Goal: Information Seeking & Learning: Find specific fact

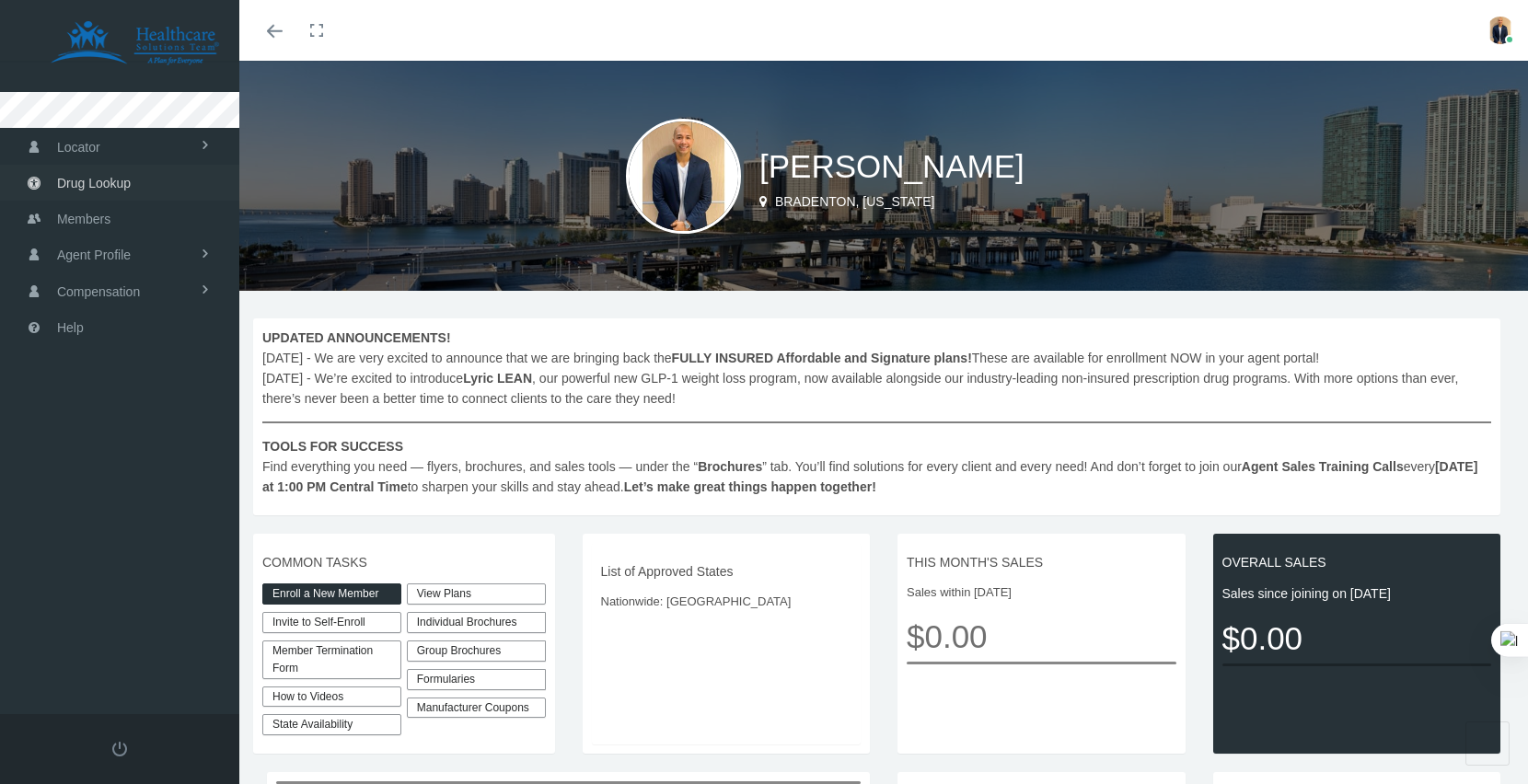
click at [95, 182] on span "Drug Lookup" at bounding box center [94, 183] width 74 height 35
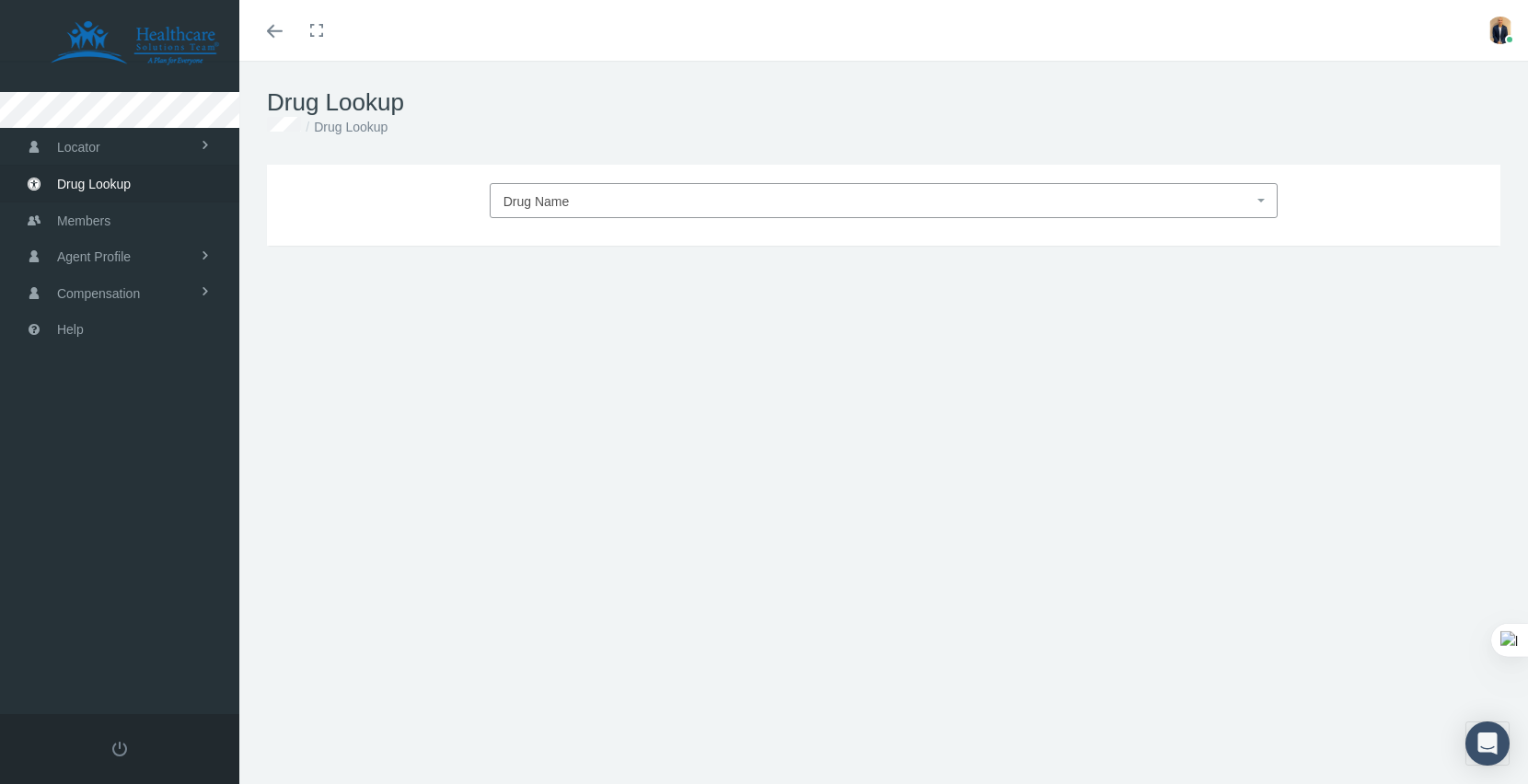
click at [609, 199] on span "Drug Name" at bounding box center [879, 202] width 750 height 24
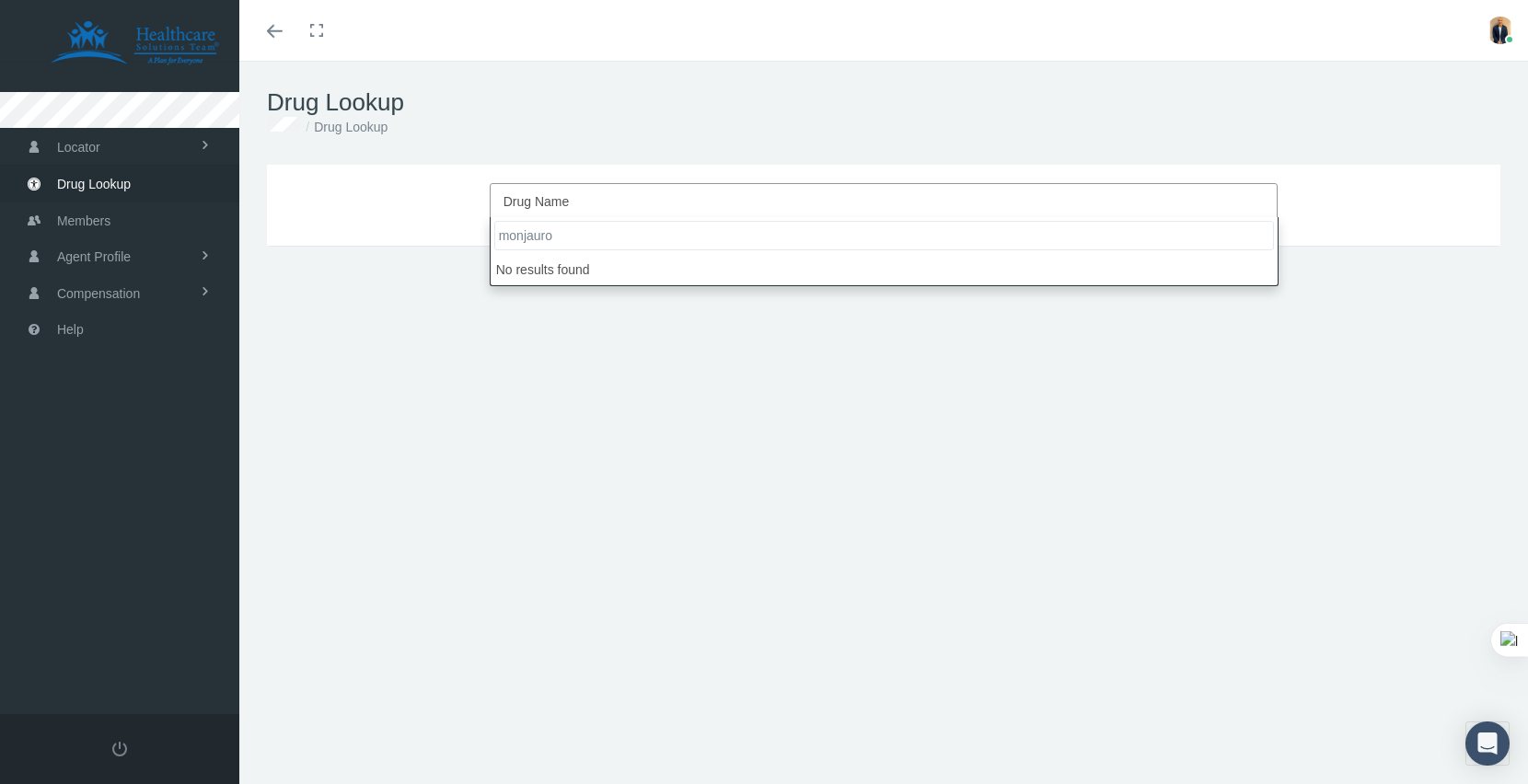
type input "monjauro"
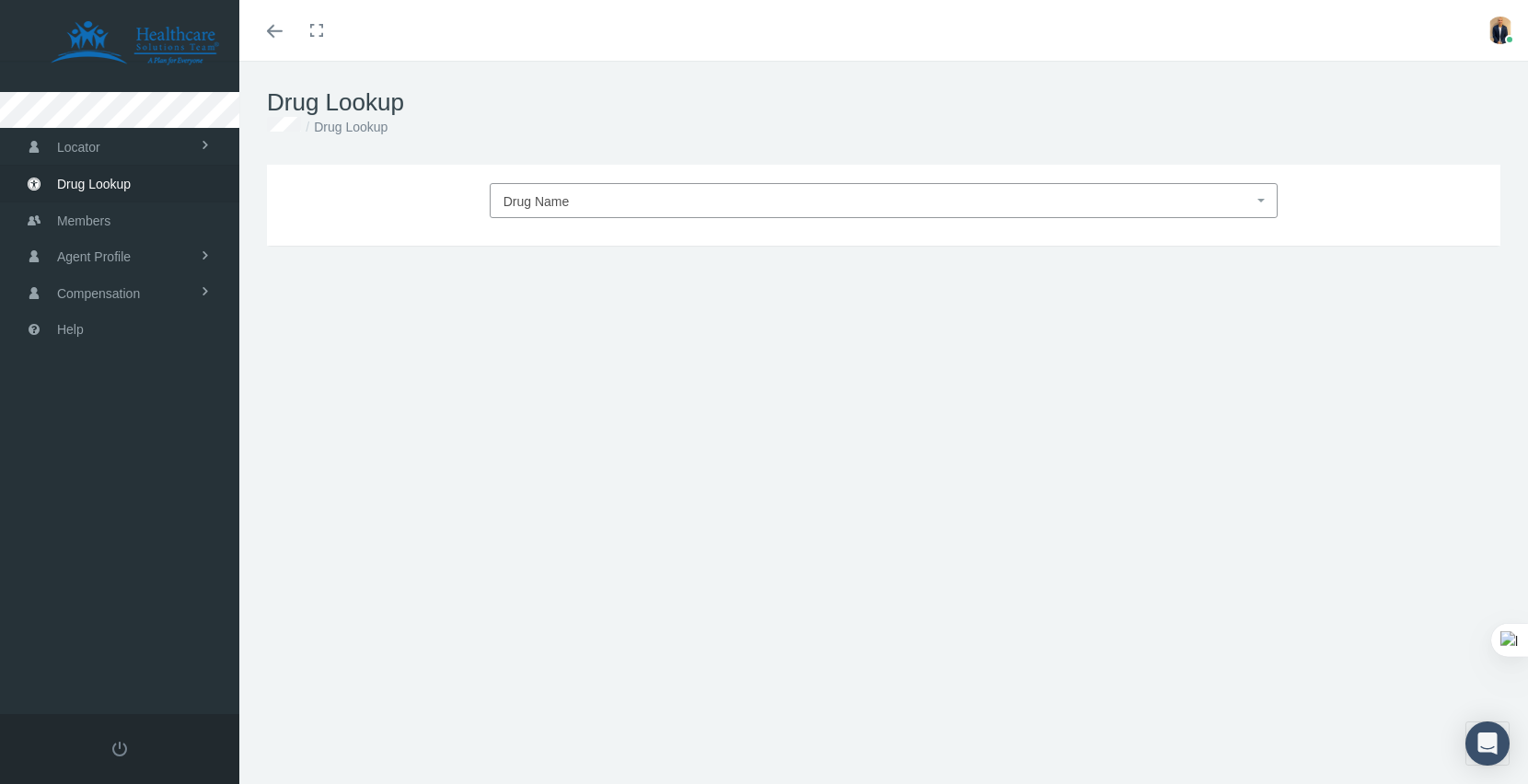
click at [670, 371] on div "Drug Name DRUG TYPE DRUG CLASS Update Form, Strength, Days Supply, Quantity DRU…" at bounding box center [884, 395] width 1289 height 460
click at [580, 64] on div "Drug Lookup Drug Lookup" at bounding box center [884, 113] width 1289 height 104
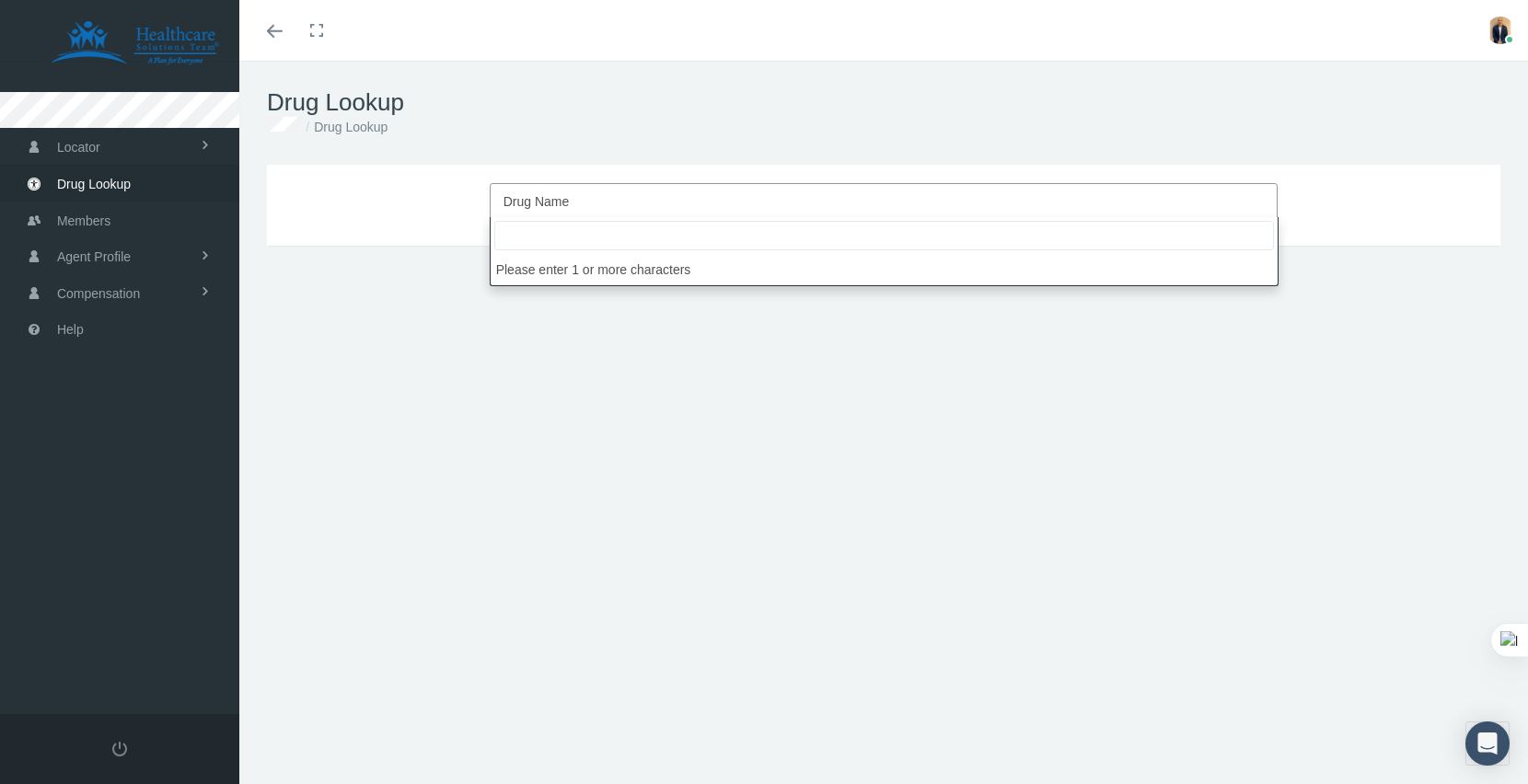
click at [613, 198] on span "Drug Name" at bounding box center [879, 202] width 750 height 24
click at [527, 235] on input "search" at bounding box center [884, 235] width 779 height 29
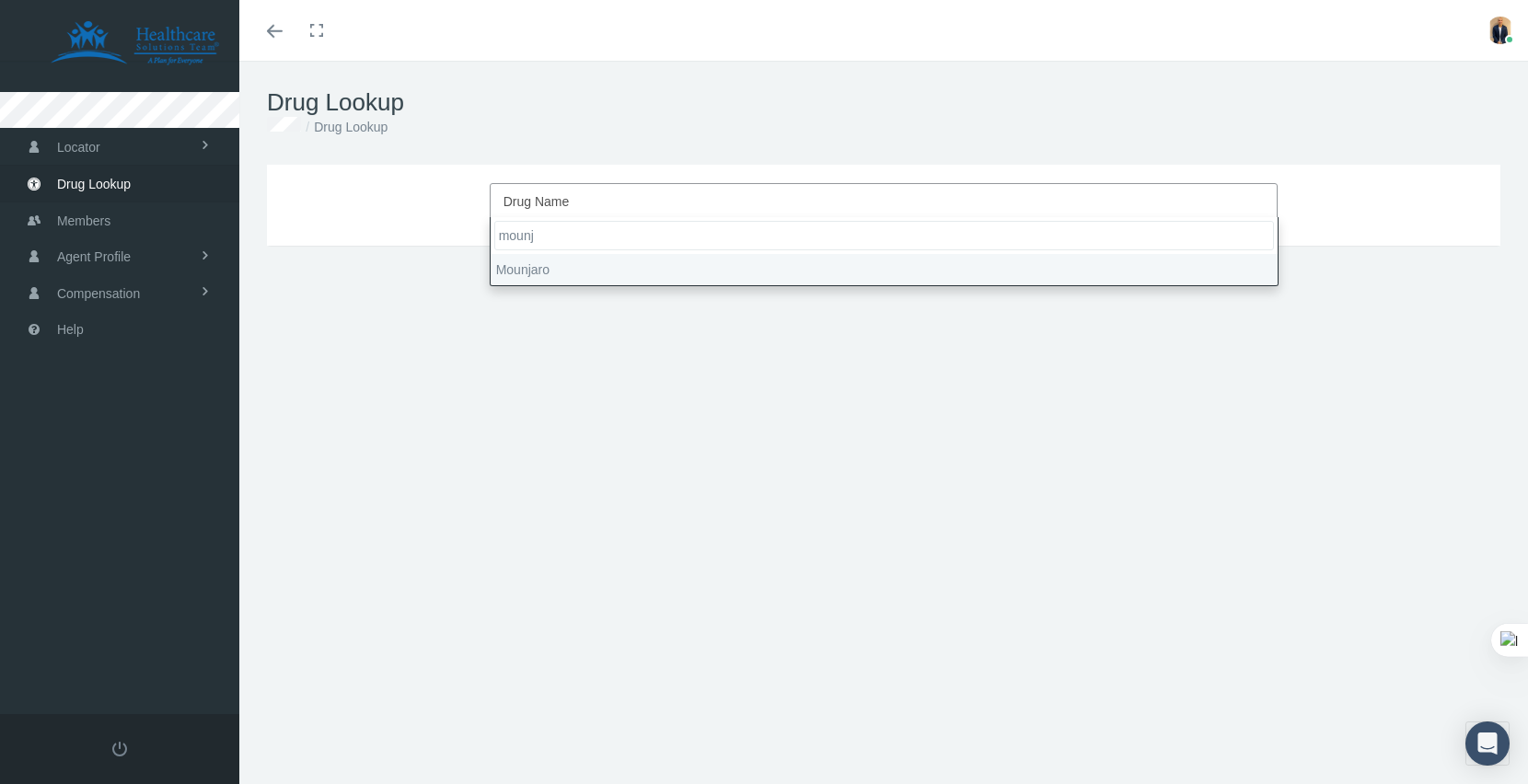
type input "mounj"
select select "Mounjaro"
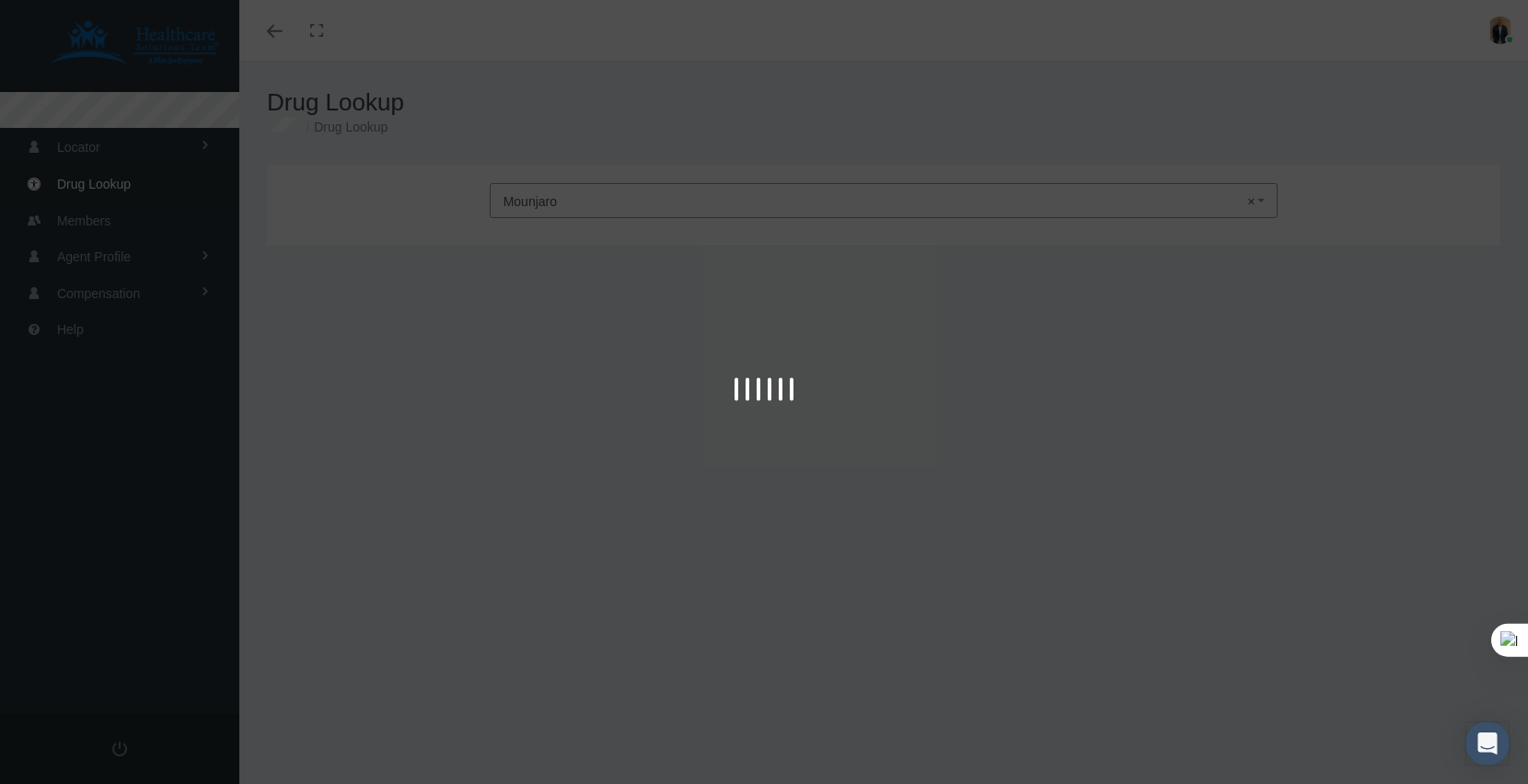
type input "30"
select select "Solution Auto-injector"
select select "10 MG/0.5ML"
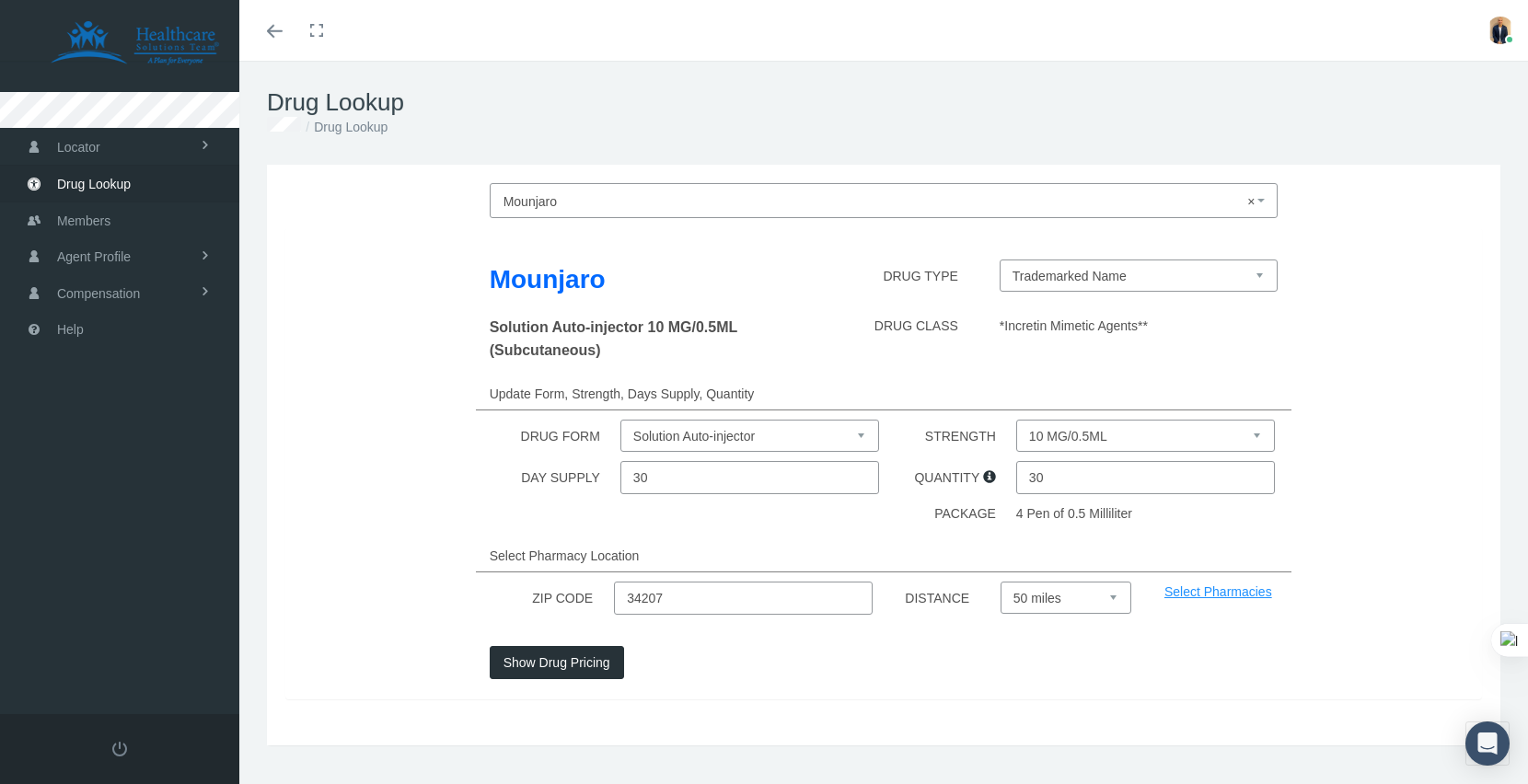
click at [673, 601] on input "34207" at bounding box center [744, 597] width 259 height 33
paste input "85120"
type input "85120"
click at [1113, 601] on select "Select 5 miles 10 miles 20 miles 30 miles 40 miles 50 miles" at bounding box center [1066, 597] width 130 height 32
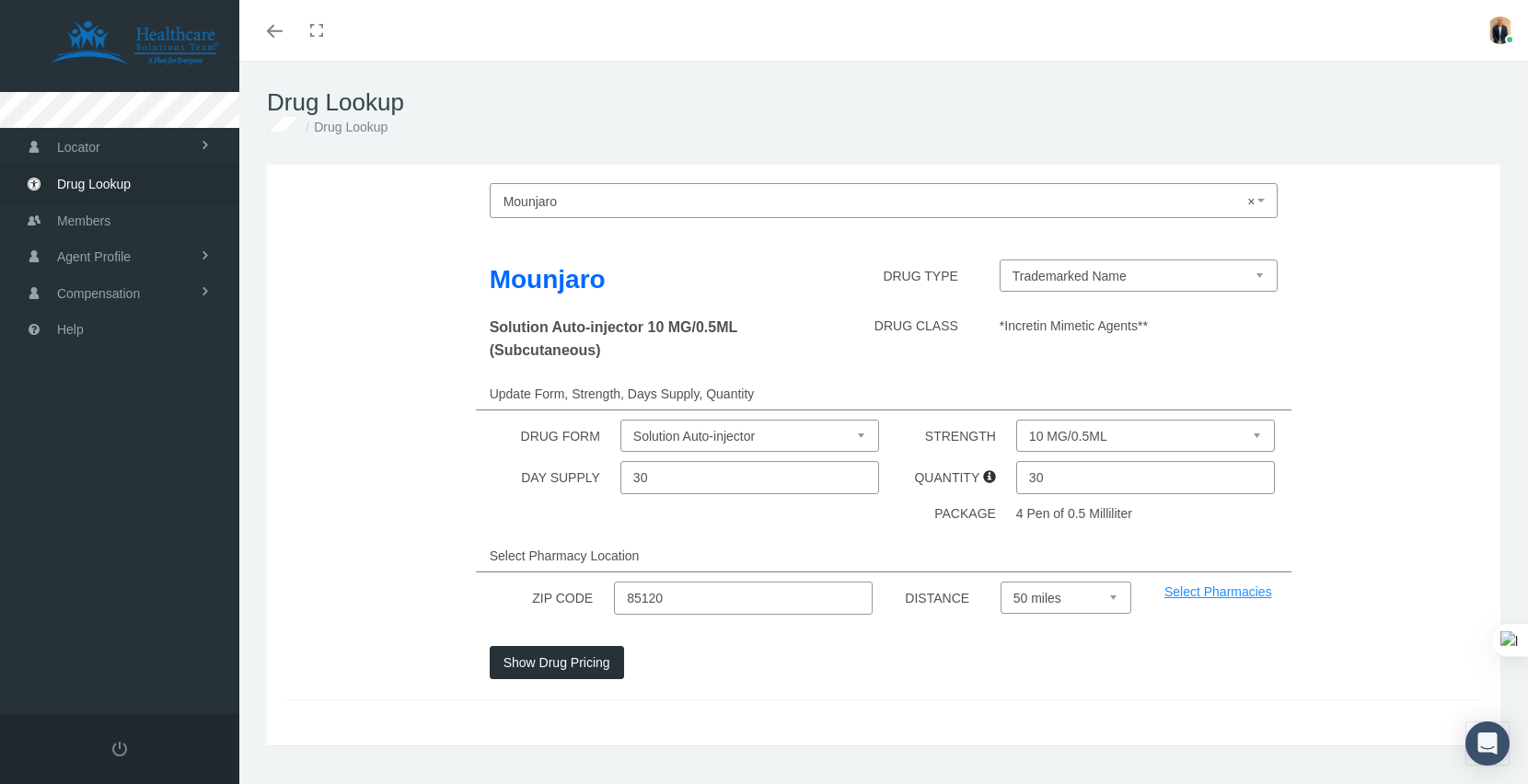
select select "20"
click at [1001, 581] on select "Select 5 miles 10 miles 20 miles 30 miles 40 miles 50 miles" at bounding box center [1066, 597] width 130 height 32
click at [1254, 440] on select "10 MG/0.5ML 12.5 MG/0.5ML 15 MG/0.5ML 2.5 MG/0.5ML 5 MG/0.5ML 7.5 MG/0.5ML" at bounding box center [1145, 436] width 259 height 32
select select "15 MG/0.5ML"
click at [1016, 420] on select "10 MG/0.5ML 12.5 MG/0.5ML 15 MG/0.5ML 2.5 MG/0.5ML 5 MG/0.5ML 7.5 MG/0.5ML" at bounding box center [1145, 436] width 259 height 32
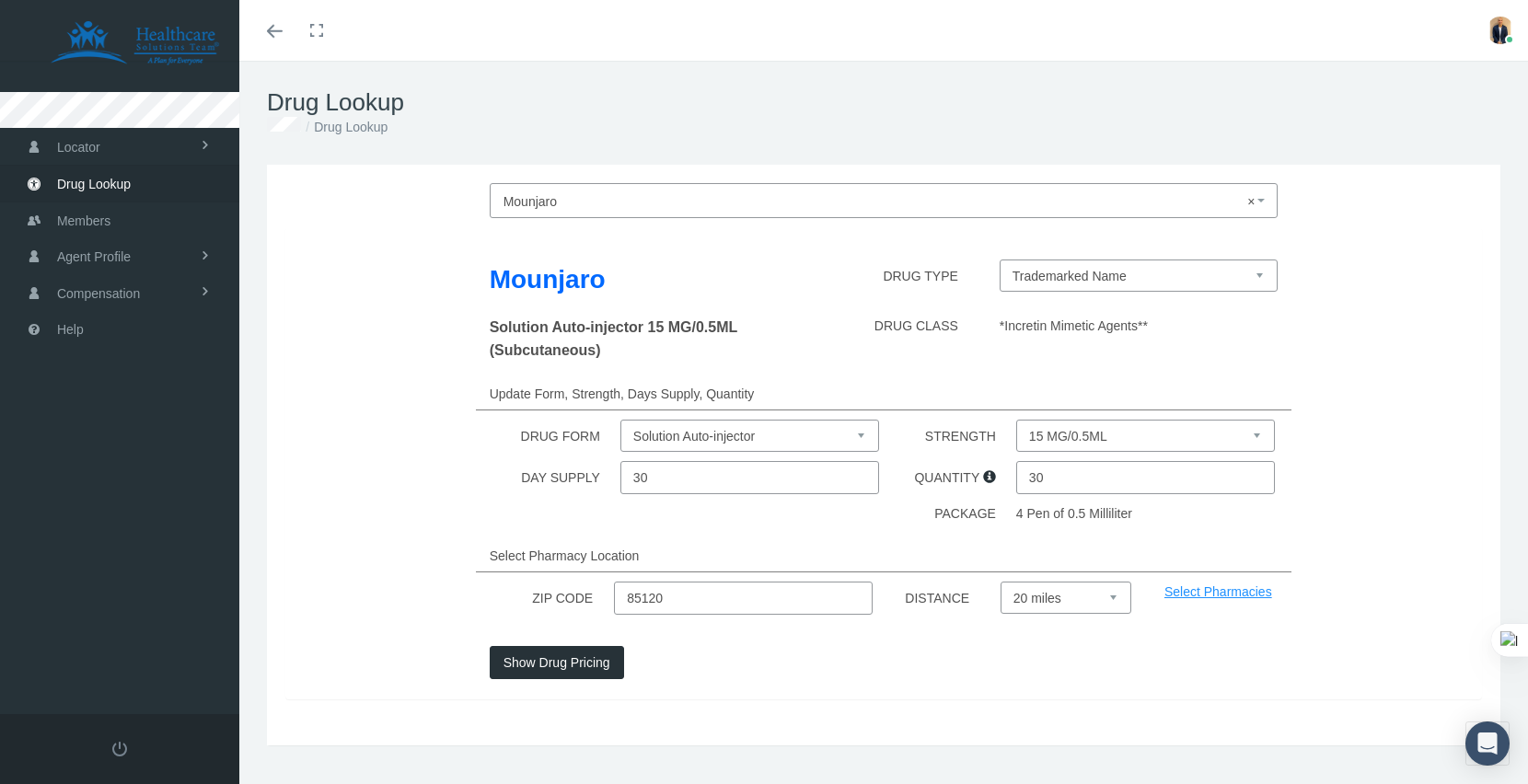
click at [866, 440] on select "Solution Auto-injector" at bounding box center [749, 436] width 259 height 32
click at [620, 420] on select "Solution Auto-injector" at bounding box center [749, 436] width 259 height 32
click at [576, 665] on button "Show Drug Pricing" at bounding box center [556, 662] width 134 height 33
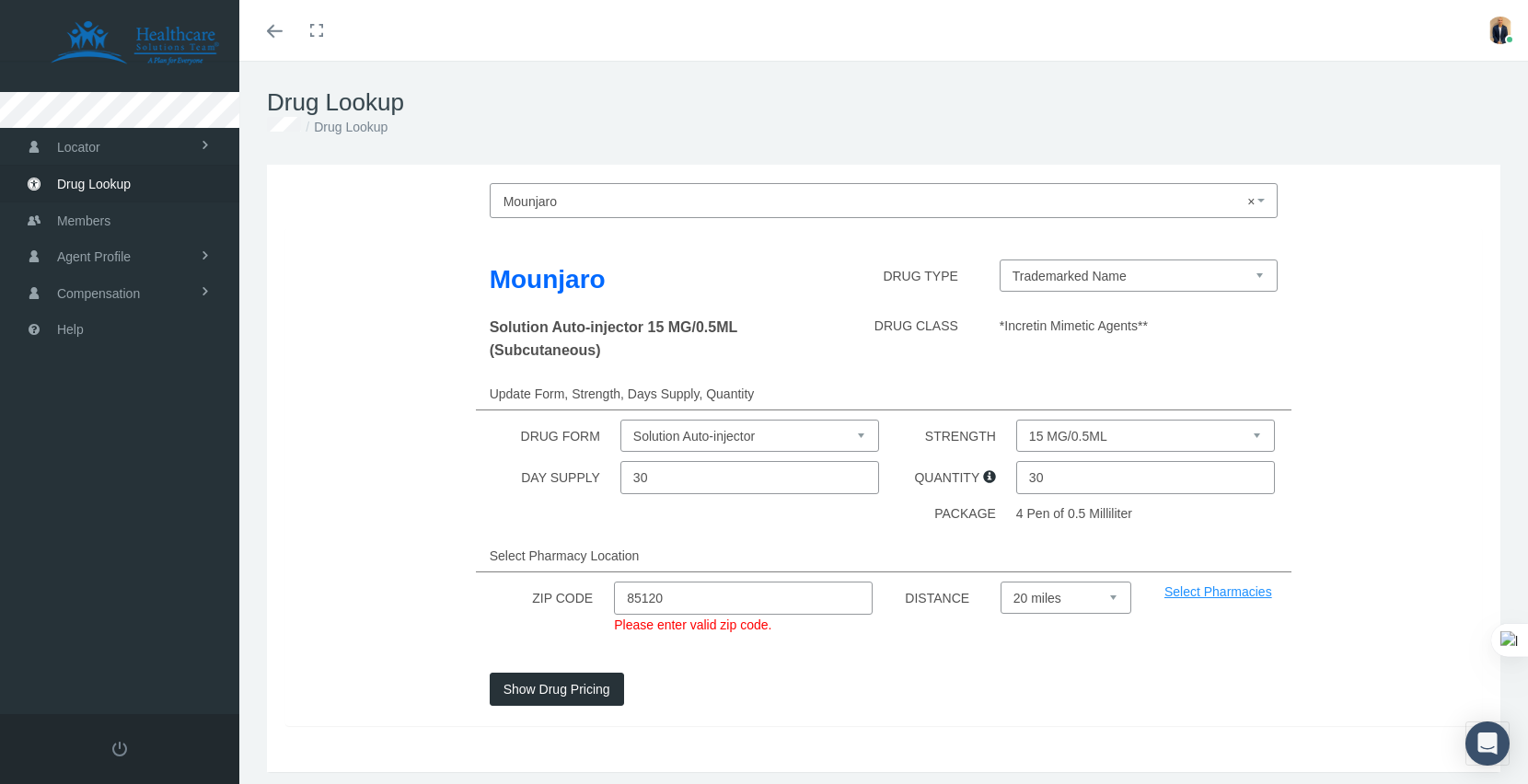
click at [701, 605] on input "85120" at bounding box center [744, 597] width 259 height 33
click at [577, 686] on button "Show Drug Pricing" at bounding box center [556, 688] width 134 height 33
click at [679, 604] on input "85120" at bounding box center [744, 597] width 259 height 33
type input "8"
type input "85120"
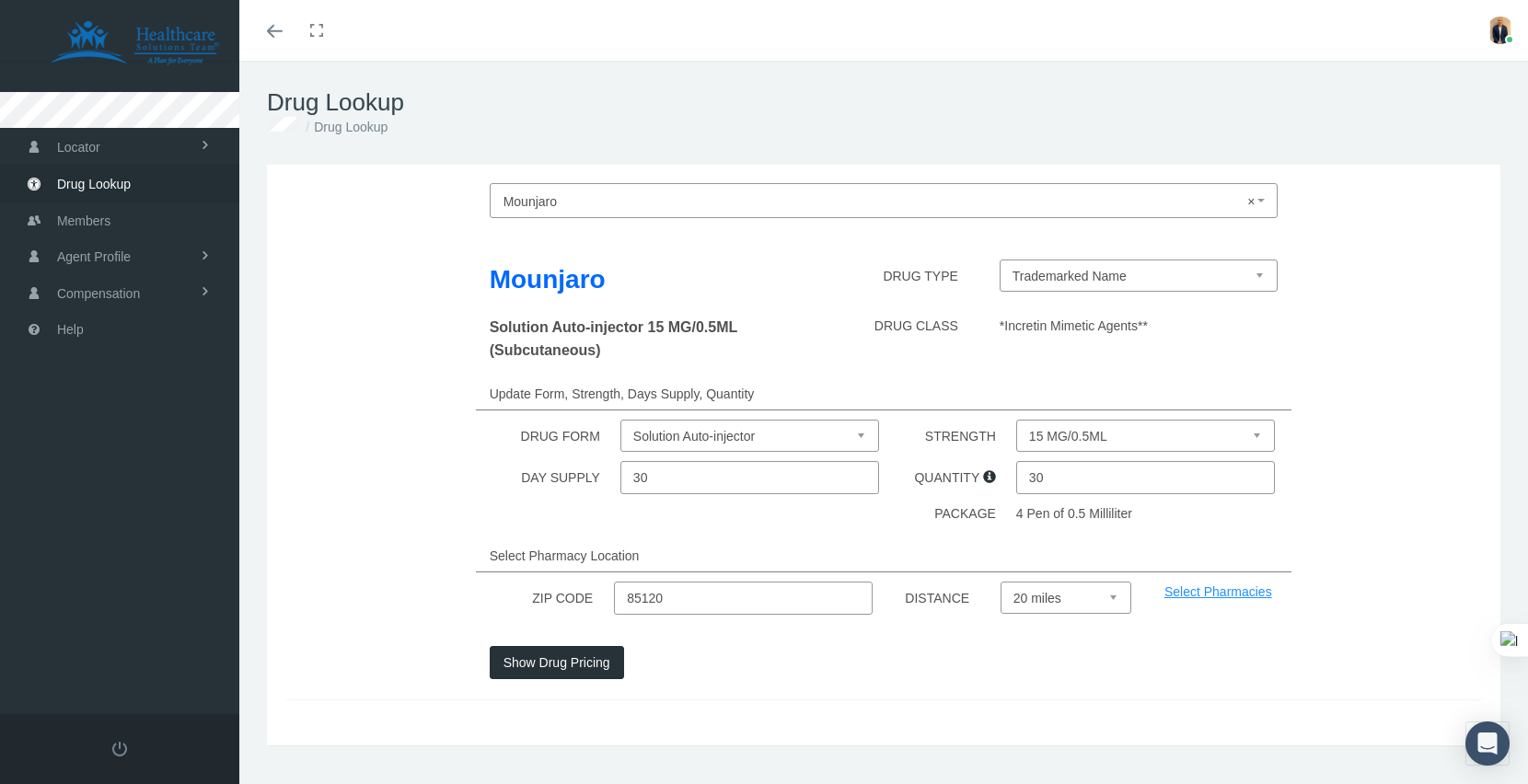
click at [592, 667] on button "Show Drug Pricing" at bounding box center [556, 662] width 134 height 33
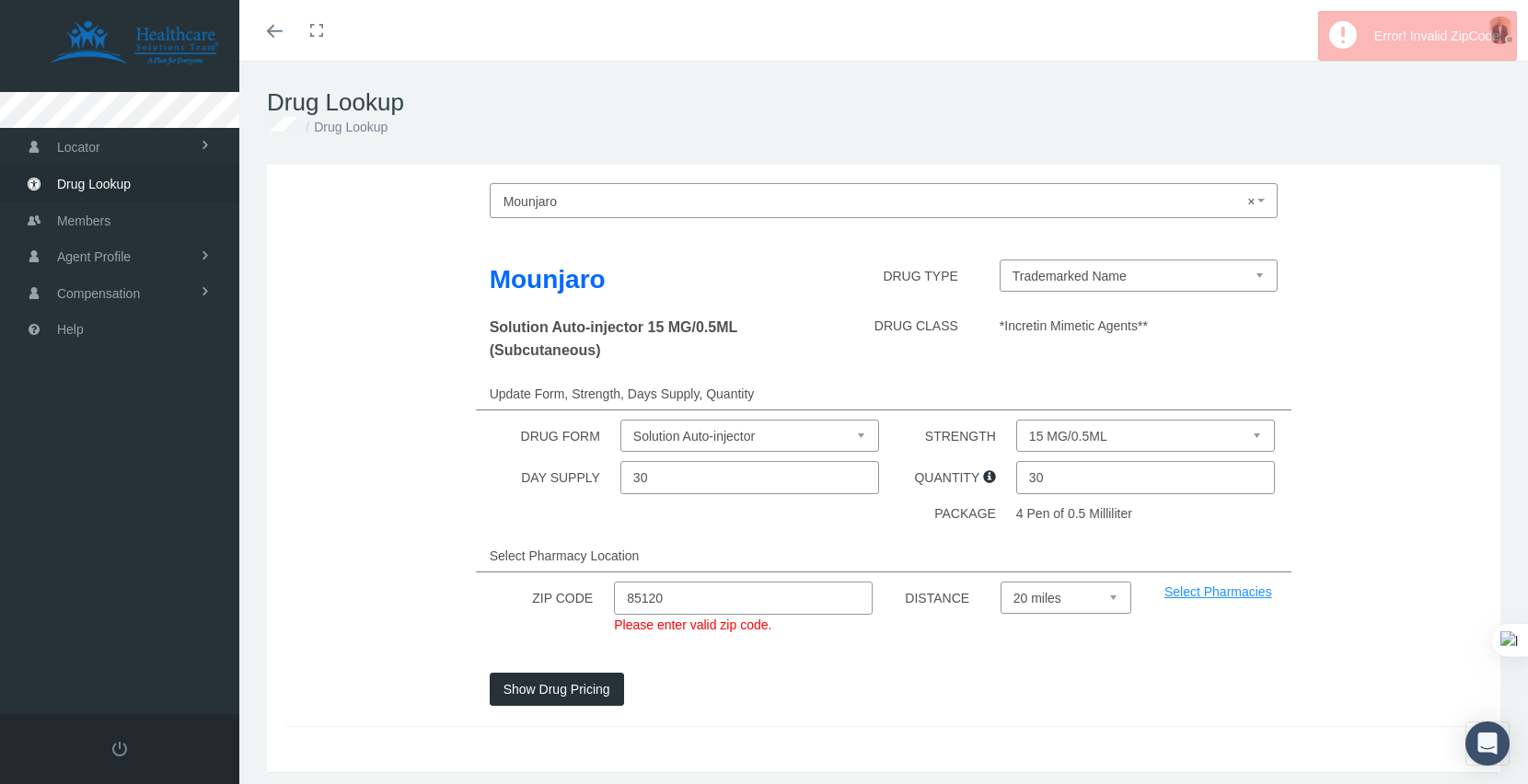
click at [565, 689] on button "Show Drug Pricing" at bounding box center [556, 688] width 134 height 33
click at [673, 591] on input "85120" at bounding box center [744, 597] width 259 height 33
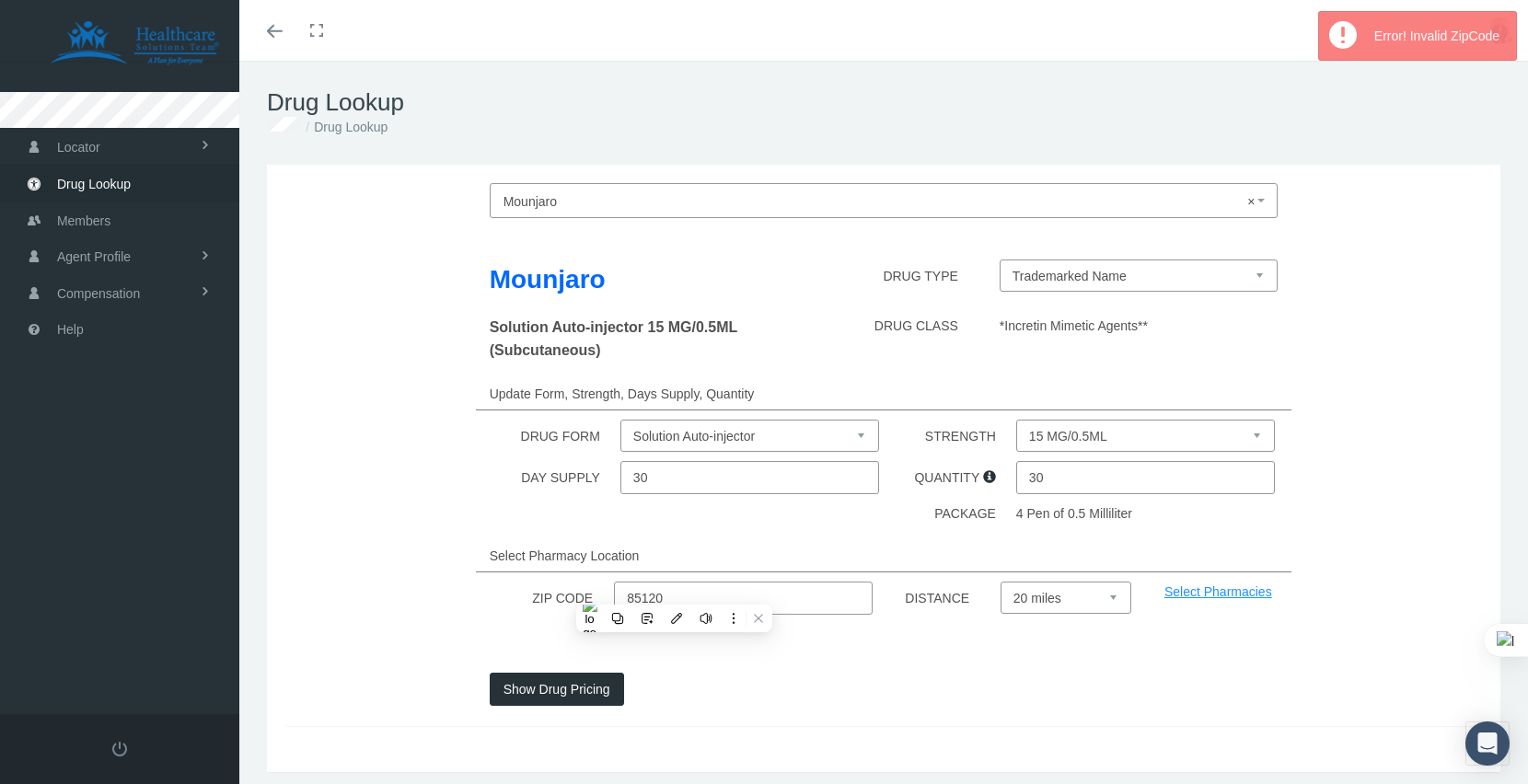
click at [673, 591] on input "85120" at bounding box center [744, 597] width 259 height 33
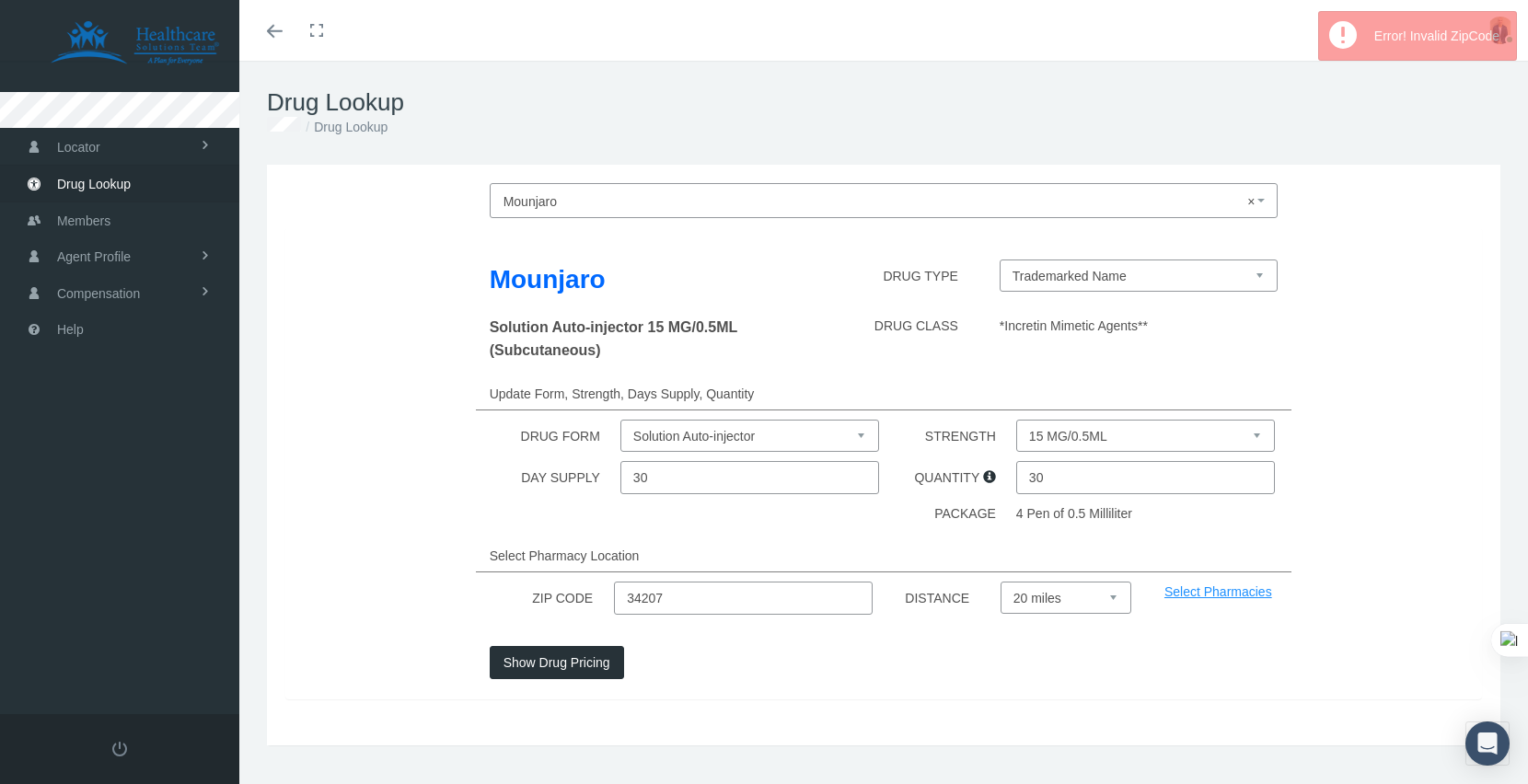
click at [523, 658] on button "Show Drug Pricing" at bounding box center [556, 662] width 134 height 33
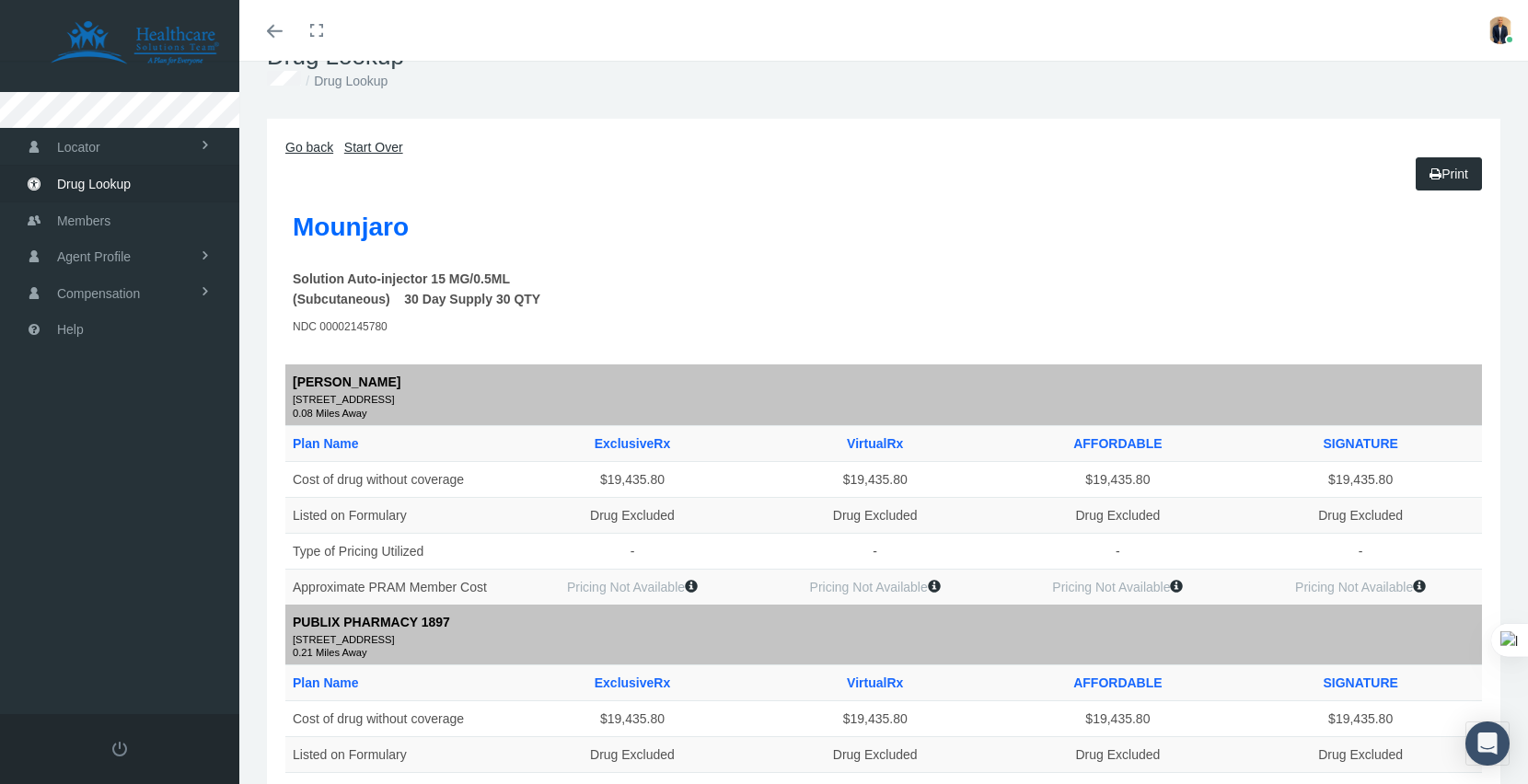
scroll to position [55, 0]
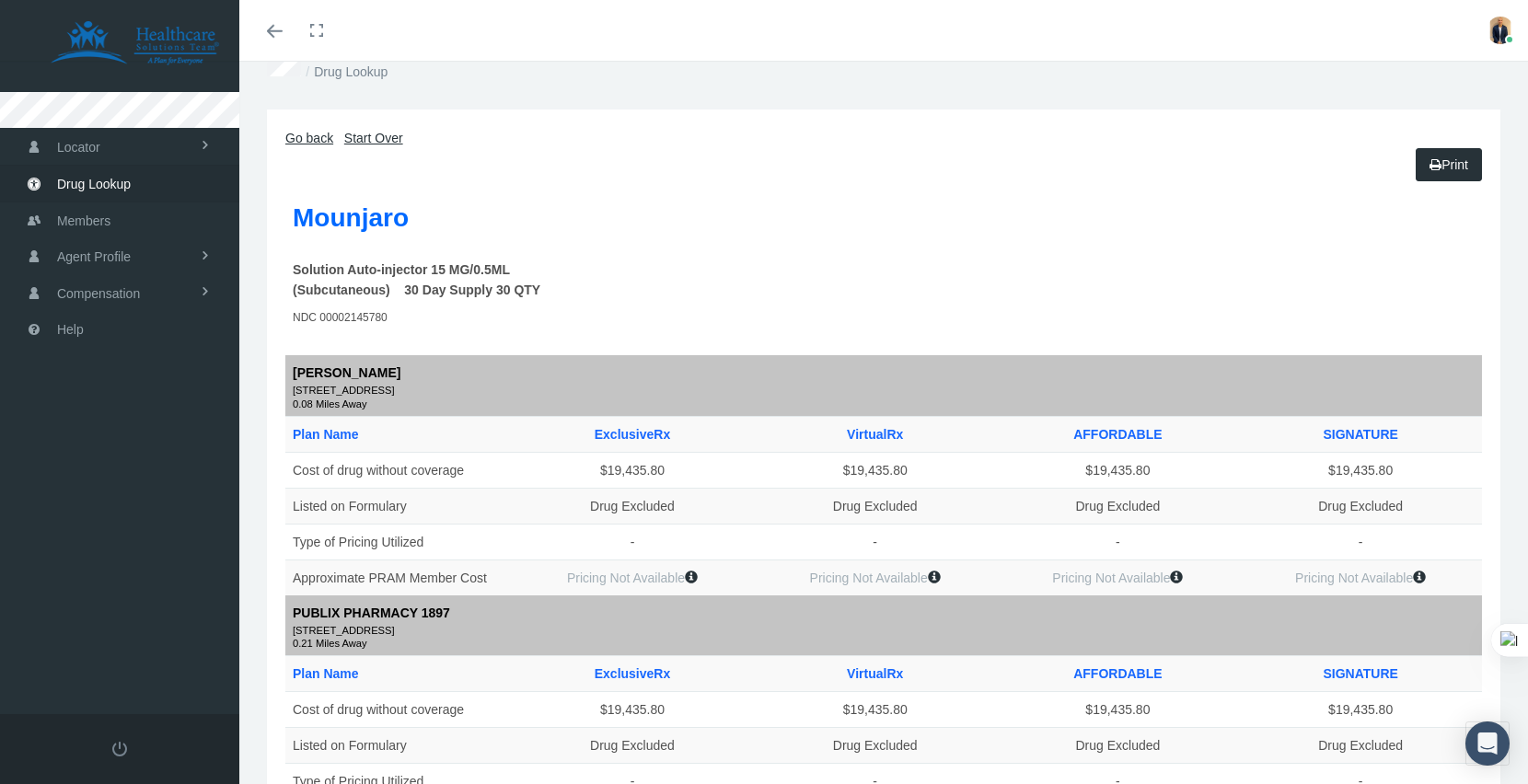
click at [698, 577] on icon at bounding box center [691, 577] width 13 height 13
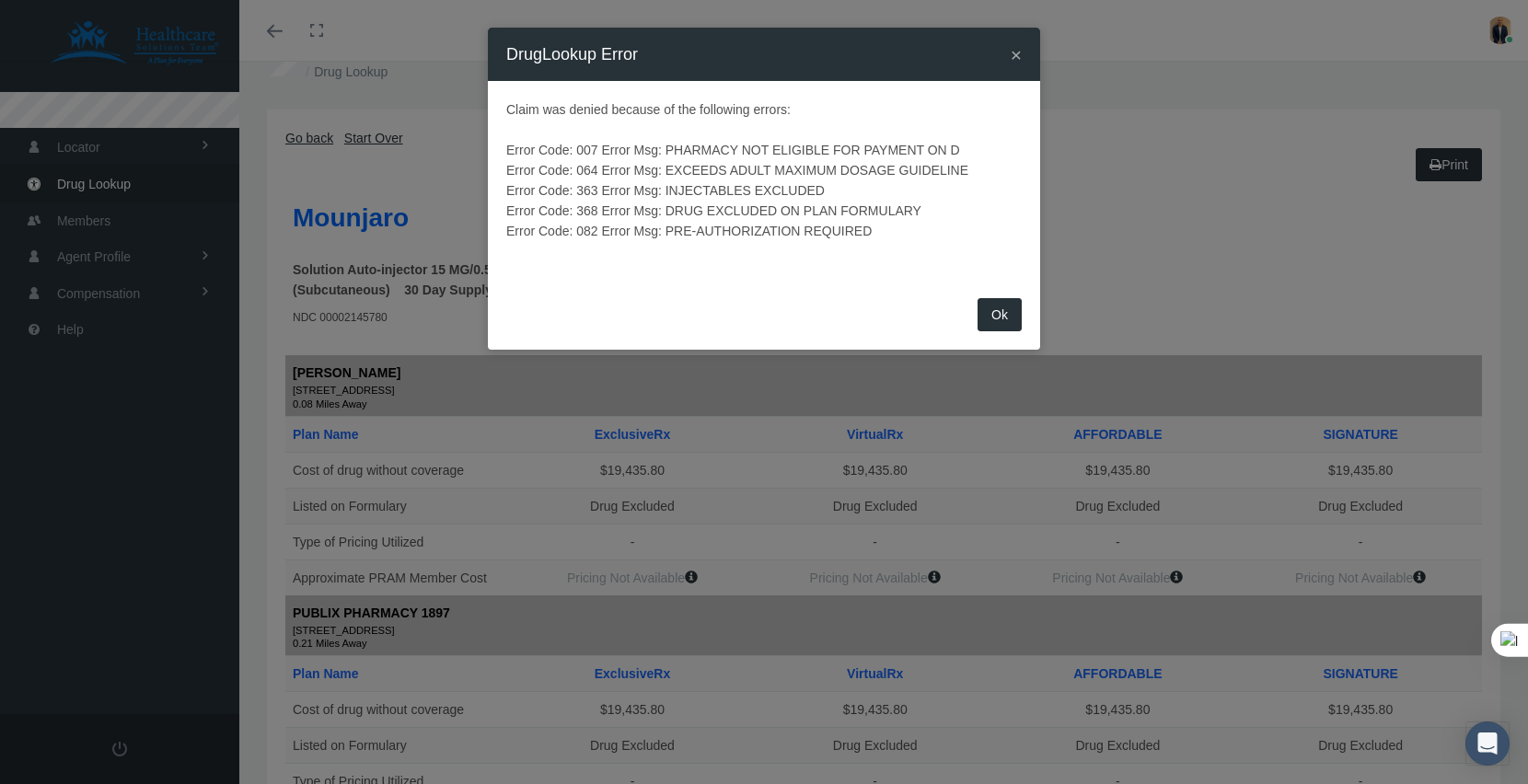
click at [1015, 57] on span "×" at bounding box center [1017, 54] width 11 height 22
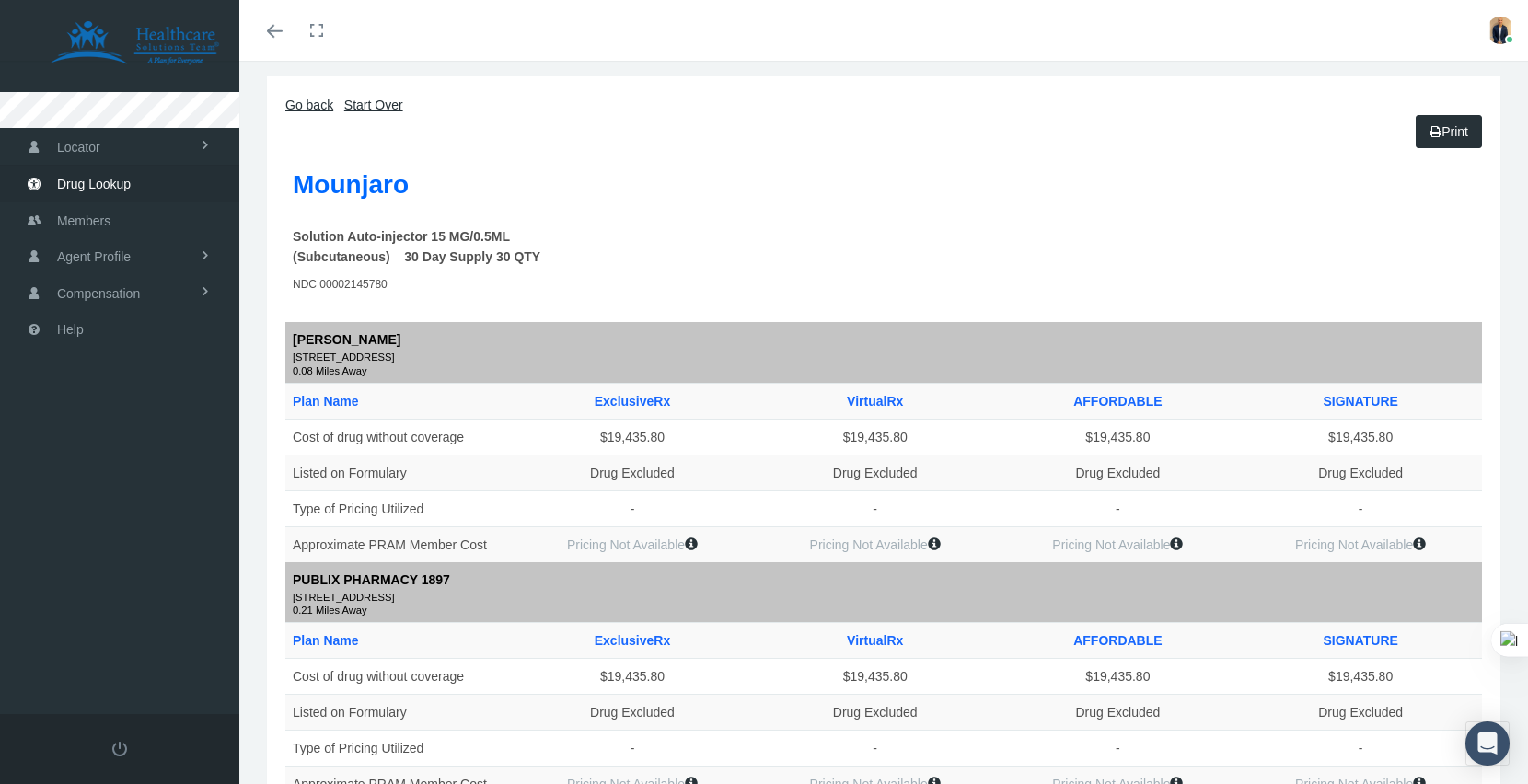
scroll to position [0, 0]
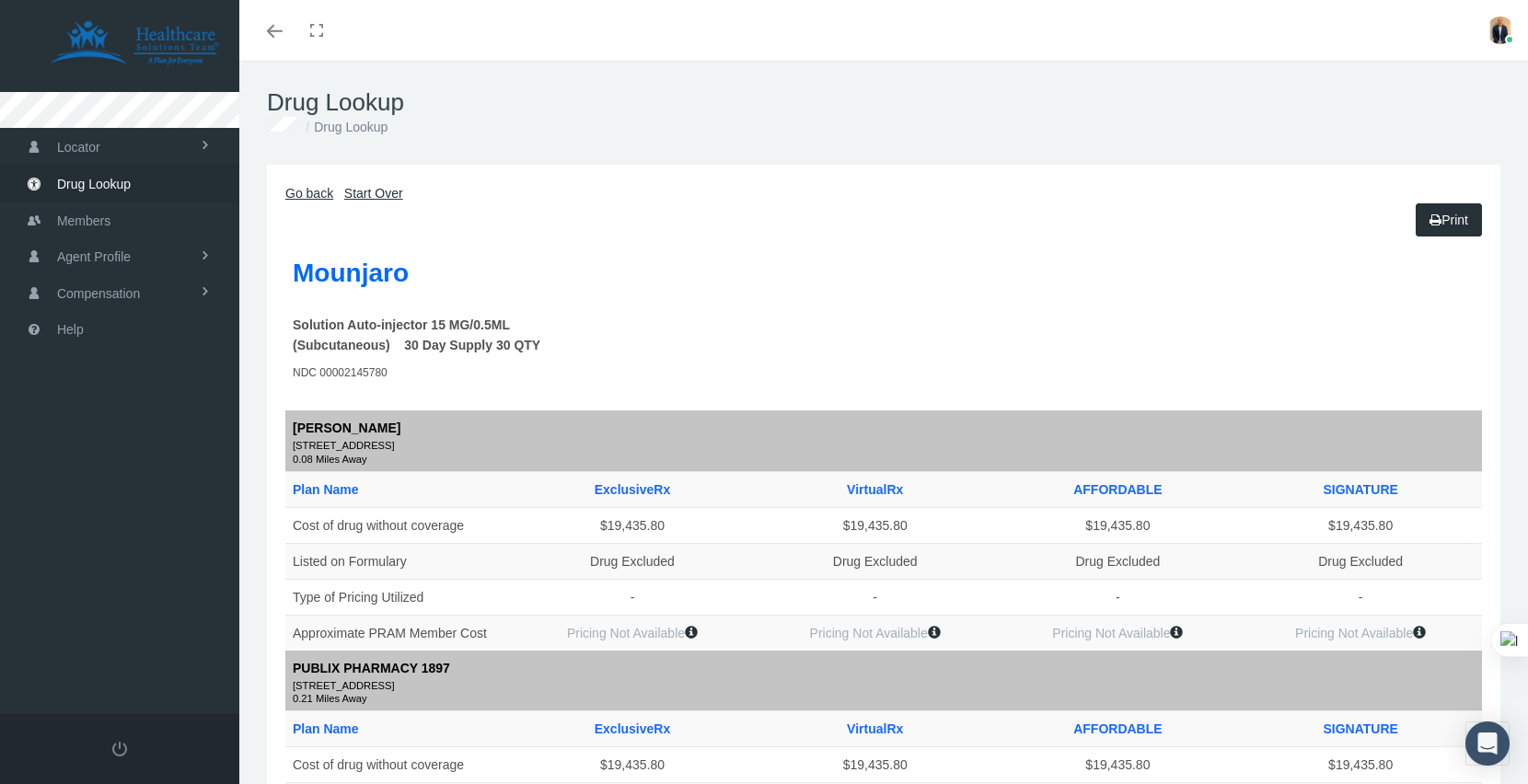
click at [274, 28] on icon "Toggle menubar" at bounding box center [275, 31] width 16 height 11
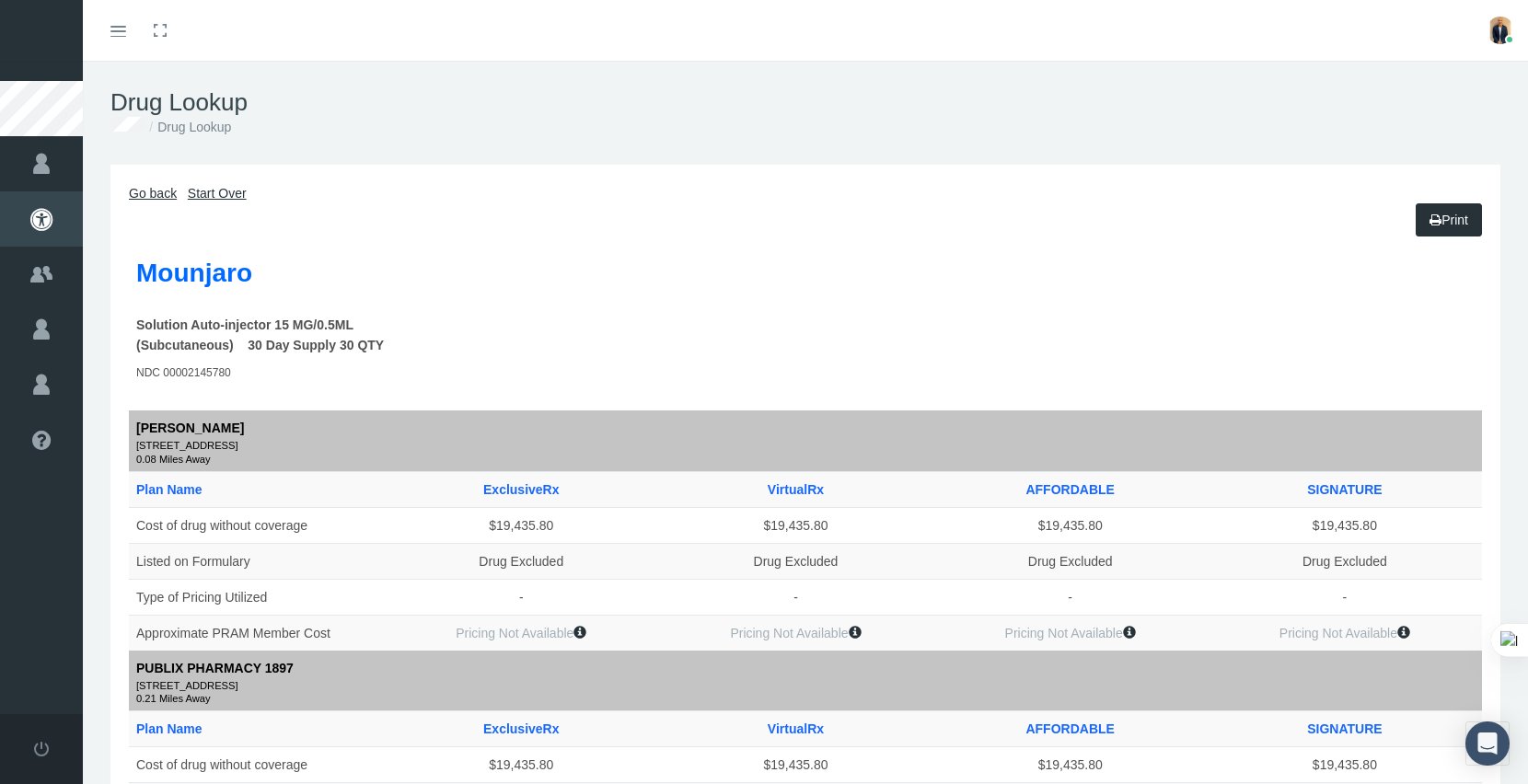
click at [162, 193] on link "Go back" at bounding box center [152, 193] width 48 height 15
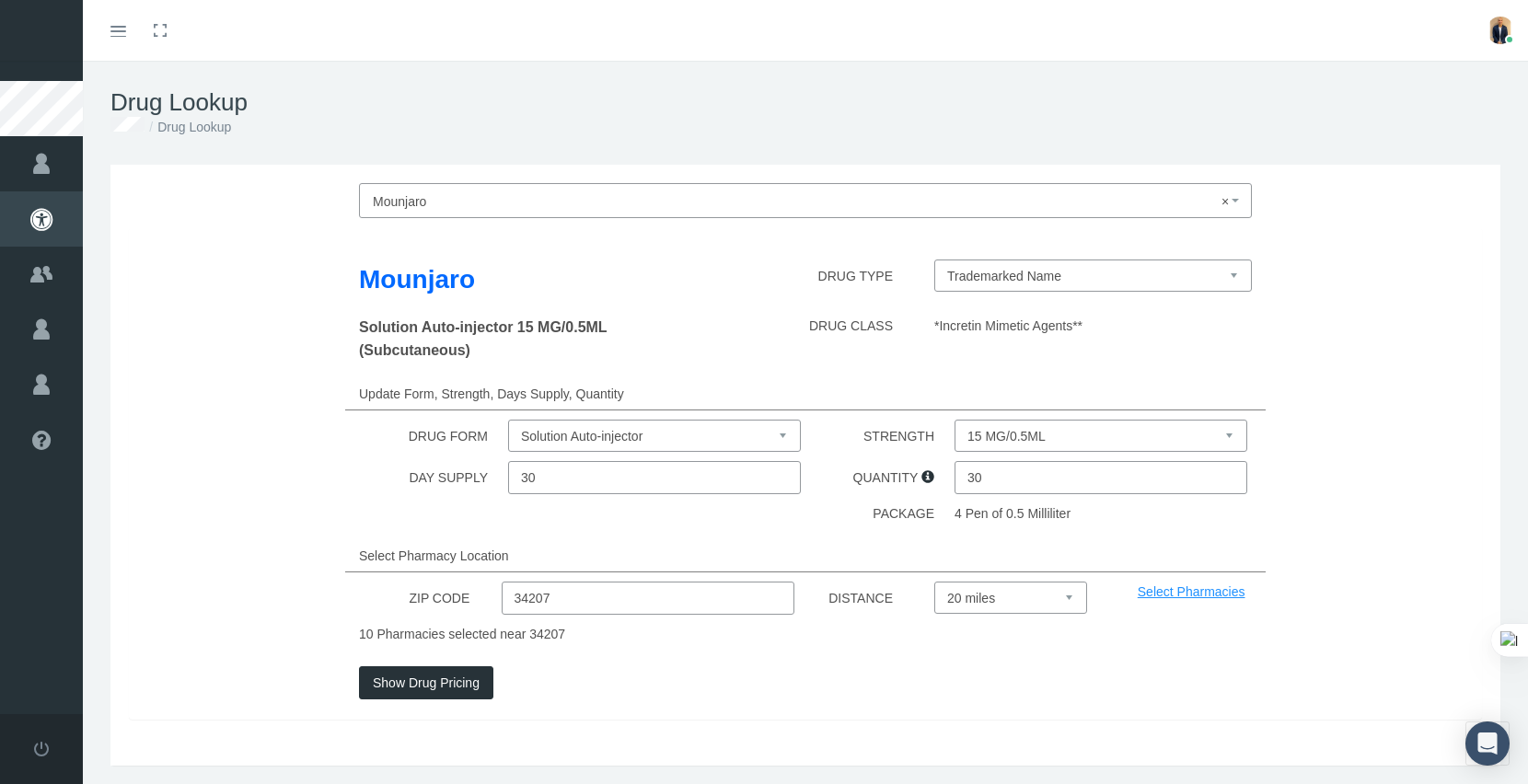
click at [614, 605] on input "34207" at bounding box center [648, 597] width 293 height 33
paste input "85120"
type input "85120"
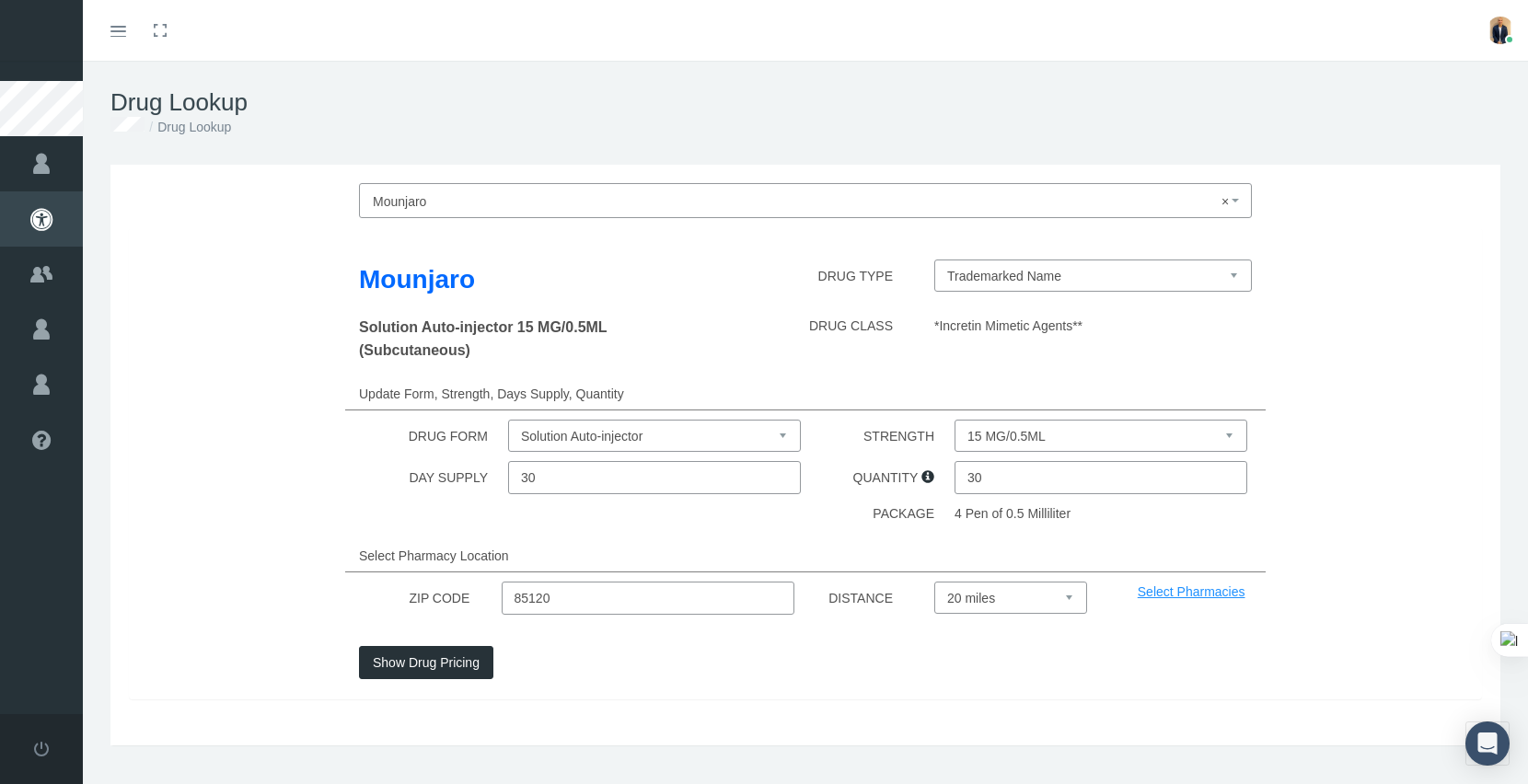
click at [438, 686] on div "Show Drug Pricing" at bounding box center [806, 672] width 1381 height 53
click at [1188, 598] on link "Select Pharmacies" at bounding box center [1191, 592] width 108 height 15
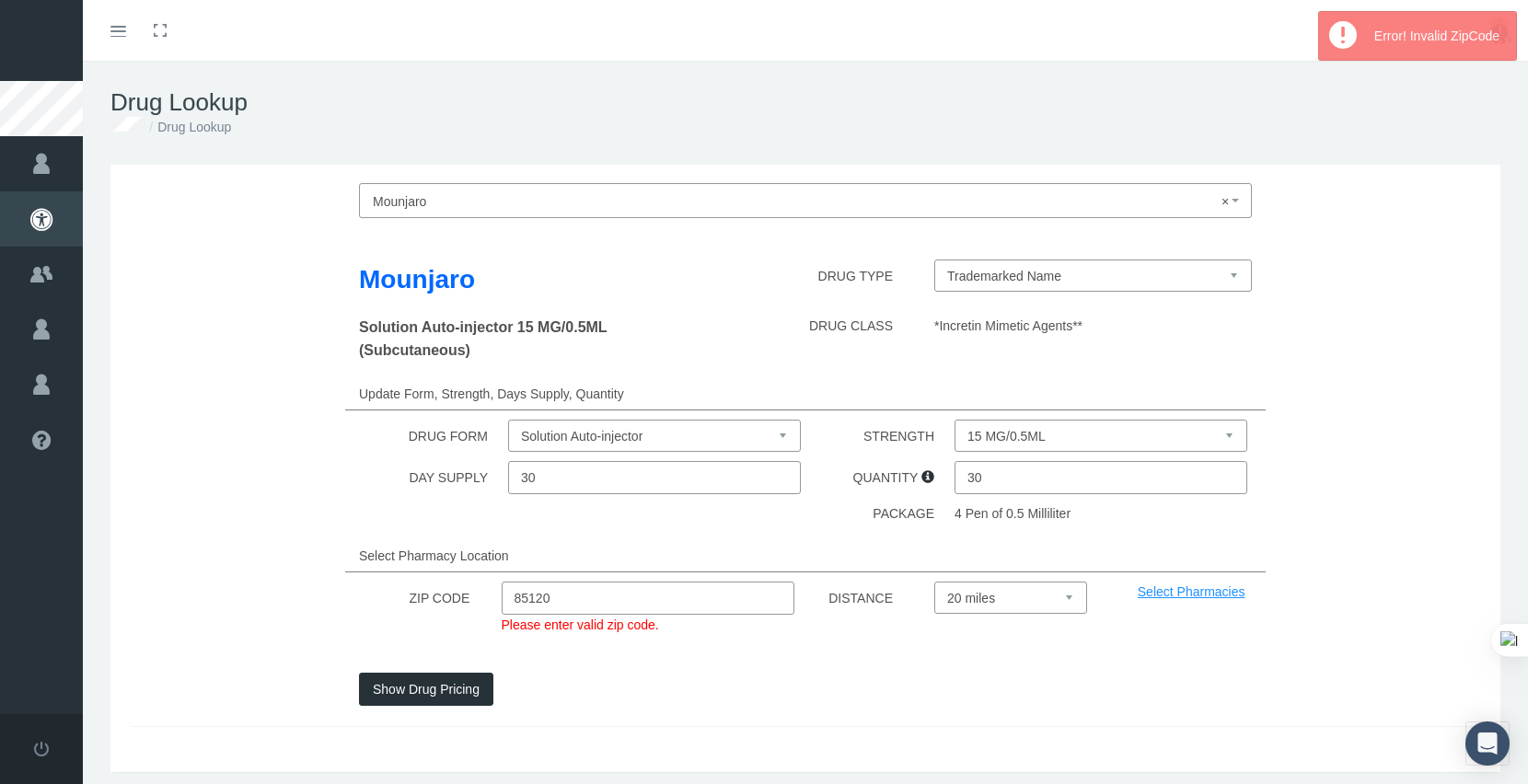
click at [515, 606] on input "85120" at bounding box center [648, 597] width 293 height 33
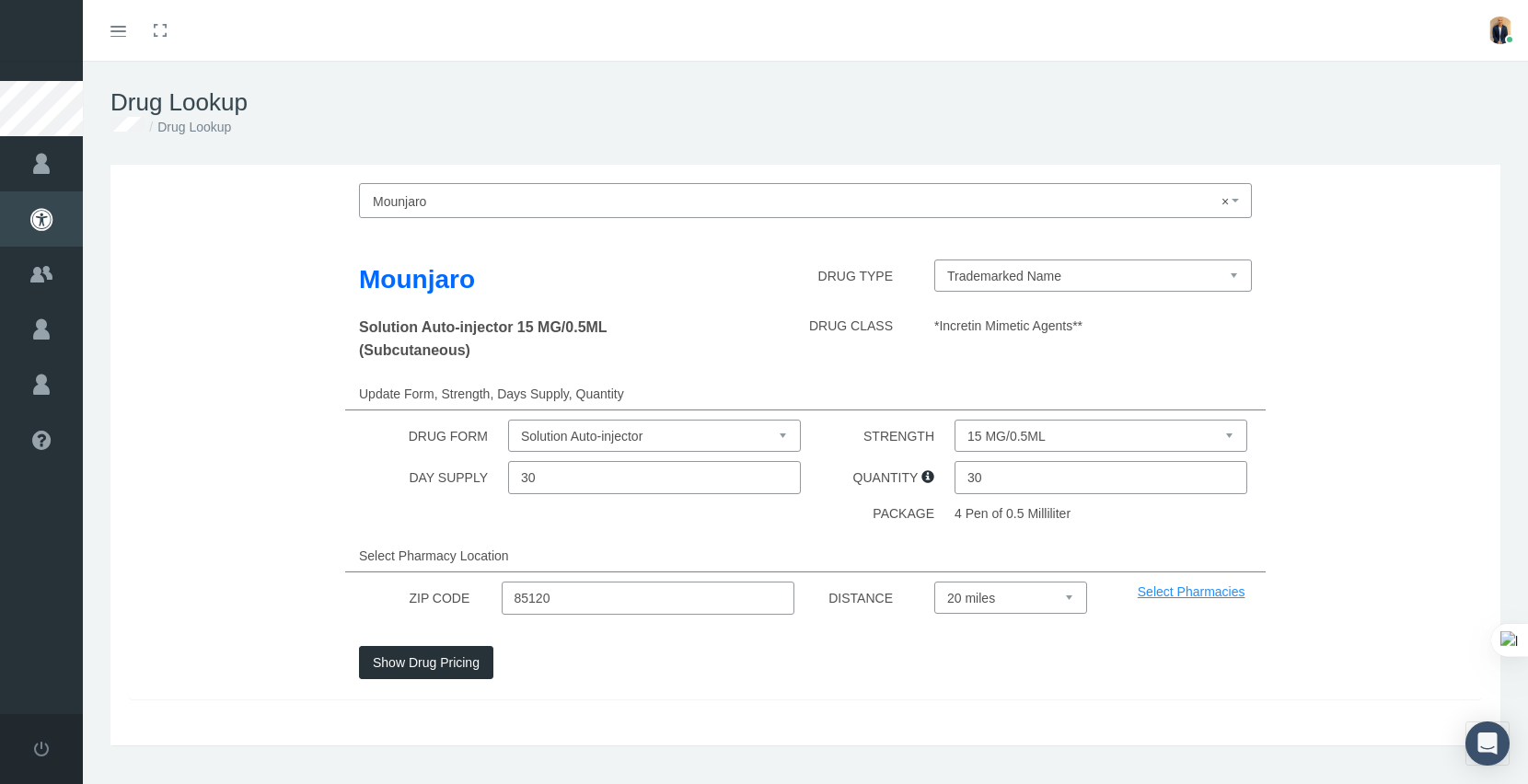
click at [646, 316] on label "Solution Auto-injector 15 MG/0.5ML (Subcutaneous)" at bounding box center [518, 339] width 318 height 46
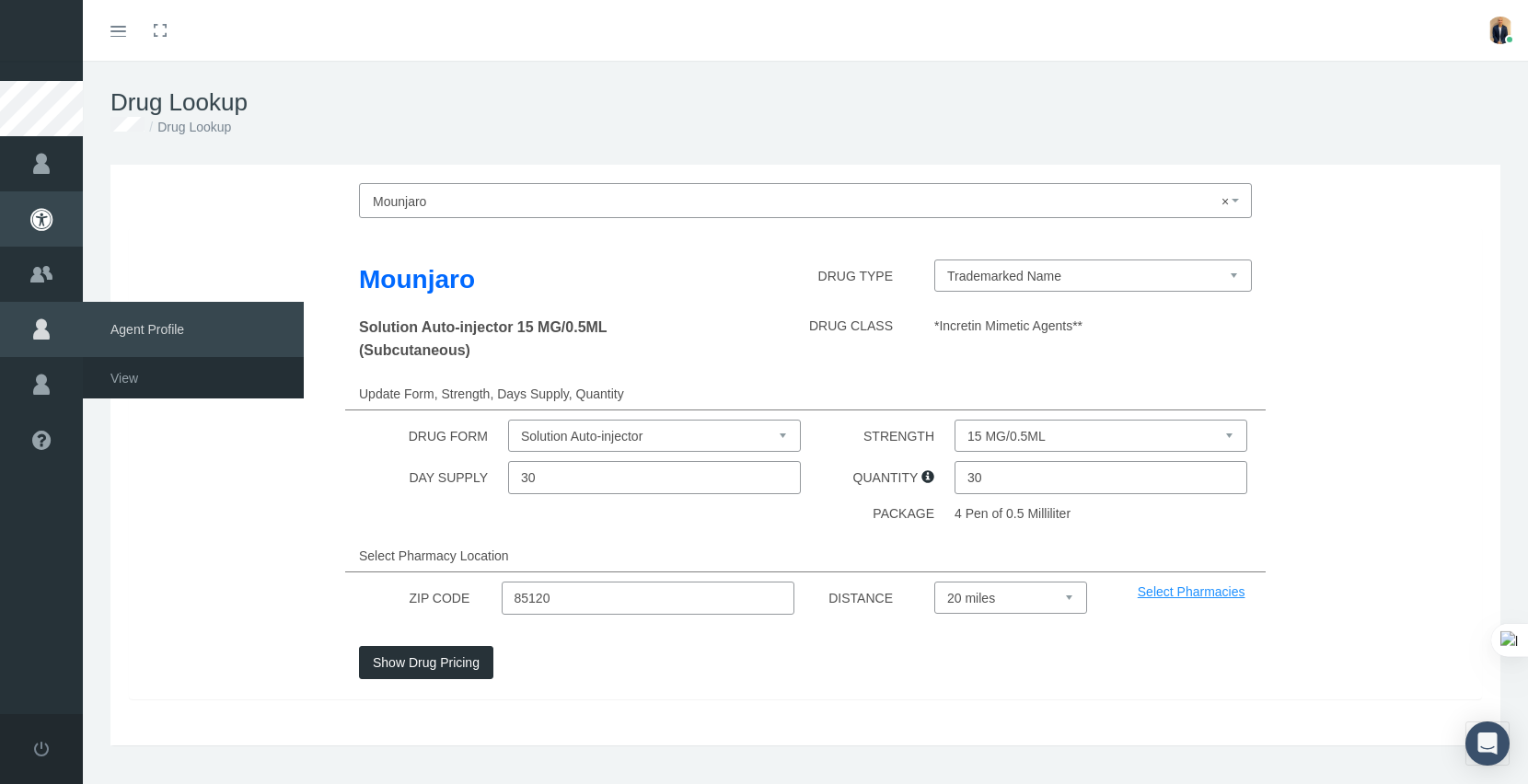
click at [119, 348] on span "Agent Profile" at bounding box center [193, 329] width 221 height 55
click at [142, 371] on link "View" at bounding box center [193, 378] width 221 height 32
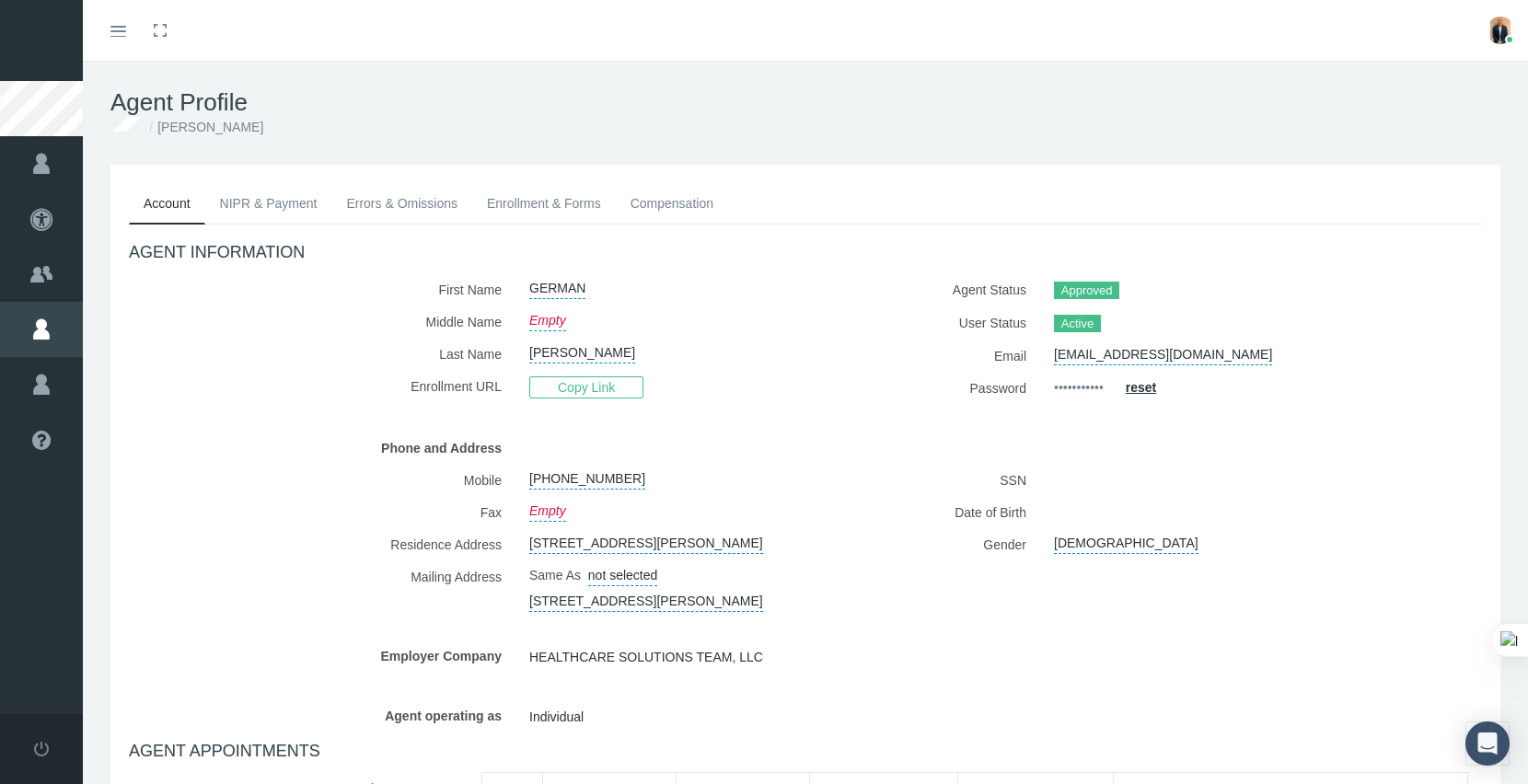
click at [418, 207] on link "Errors & Omissions" at bounding box center [401, 203] width 141 height 40
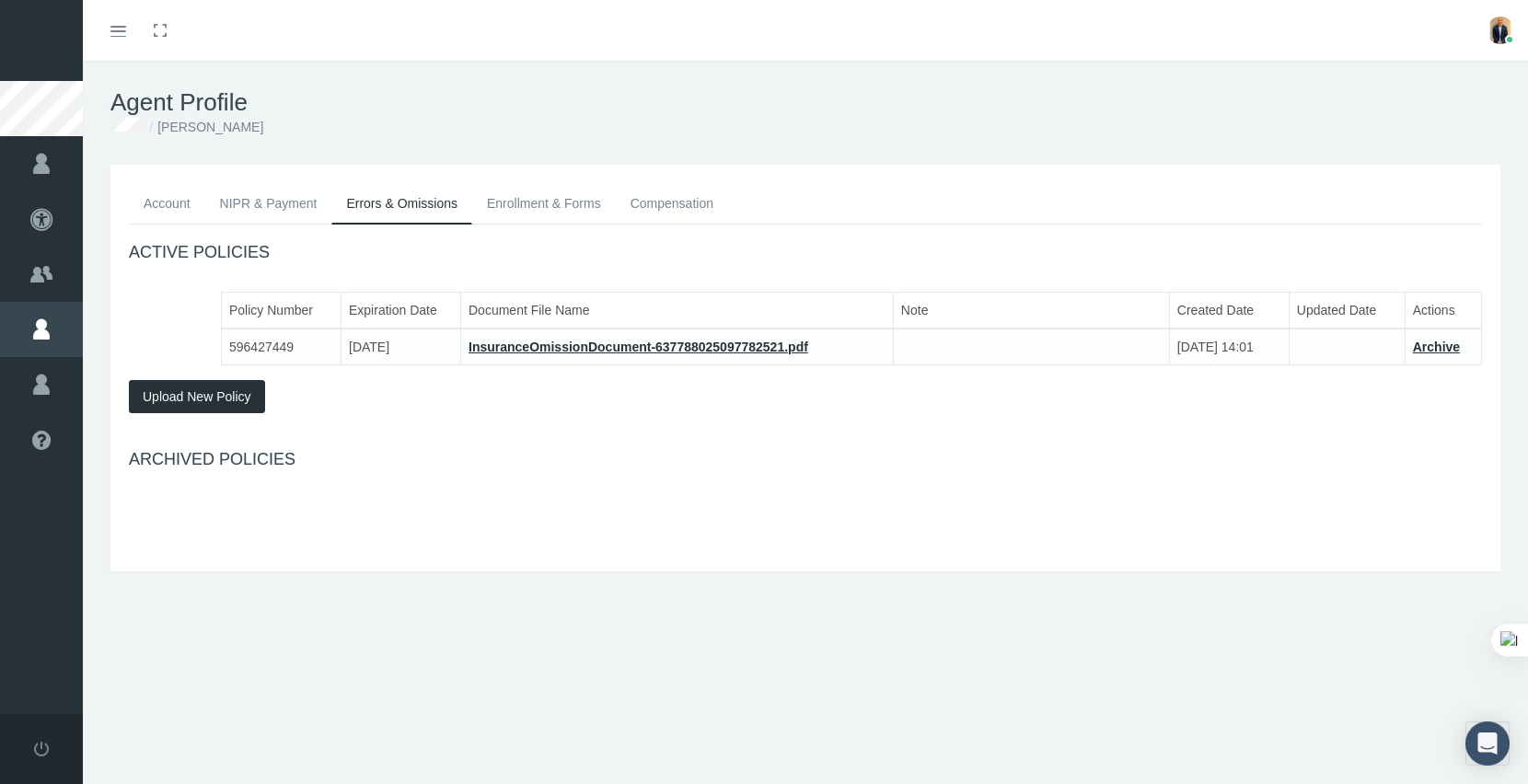
click at [508, 208] on link "Enrollment & Forms" at bounding box center [543, 203] width 144 height 40
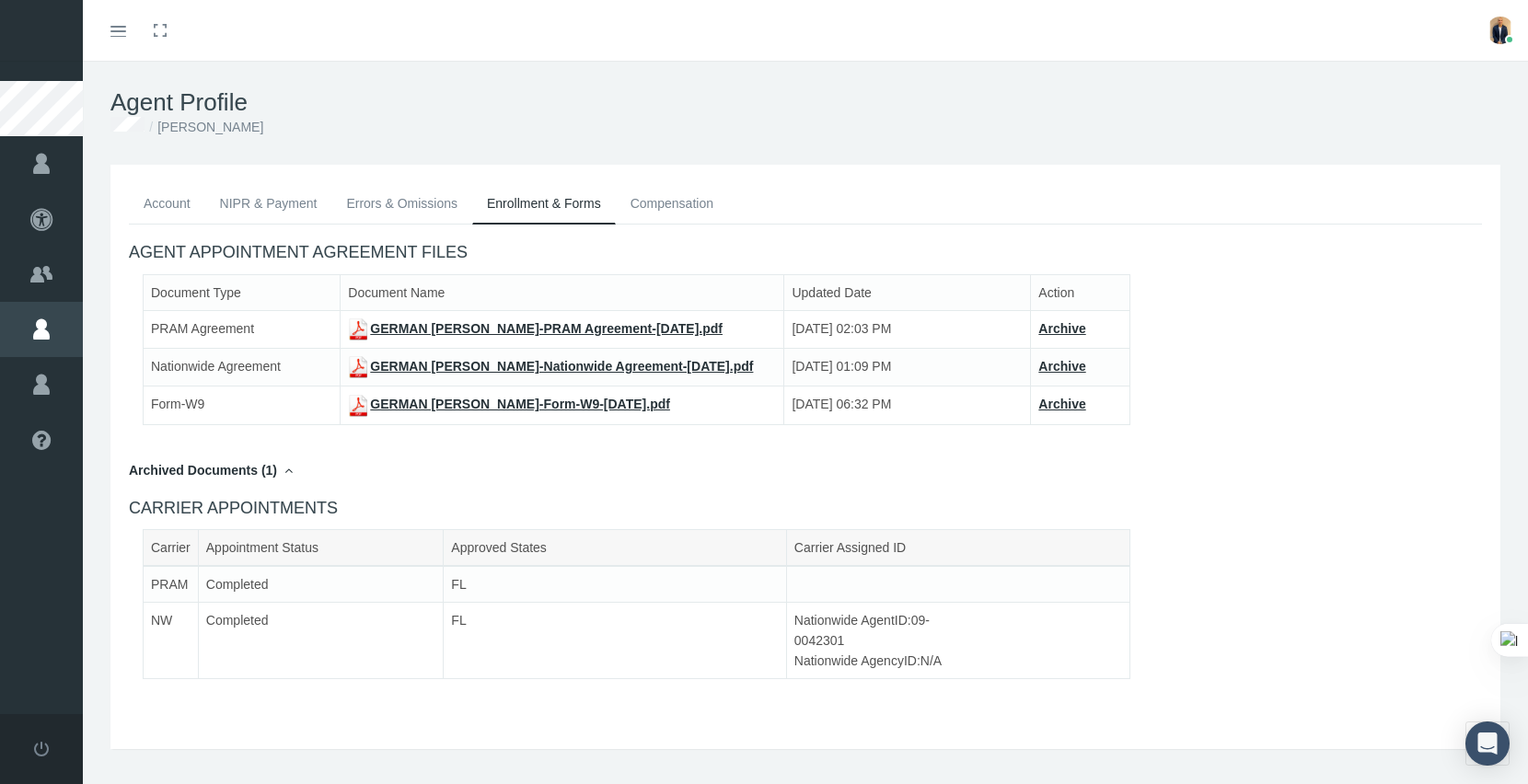
click at [660, 211] on link "Compensation" at bounding box center [673, 203] width 113 height 40
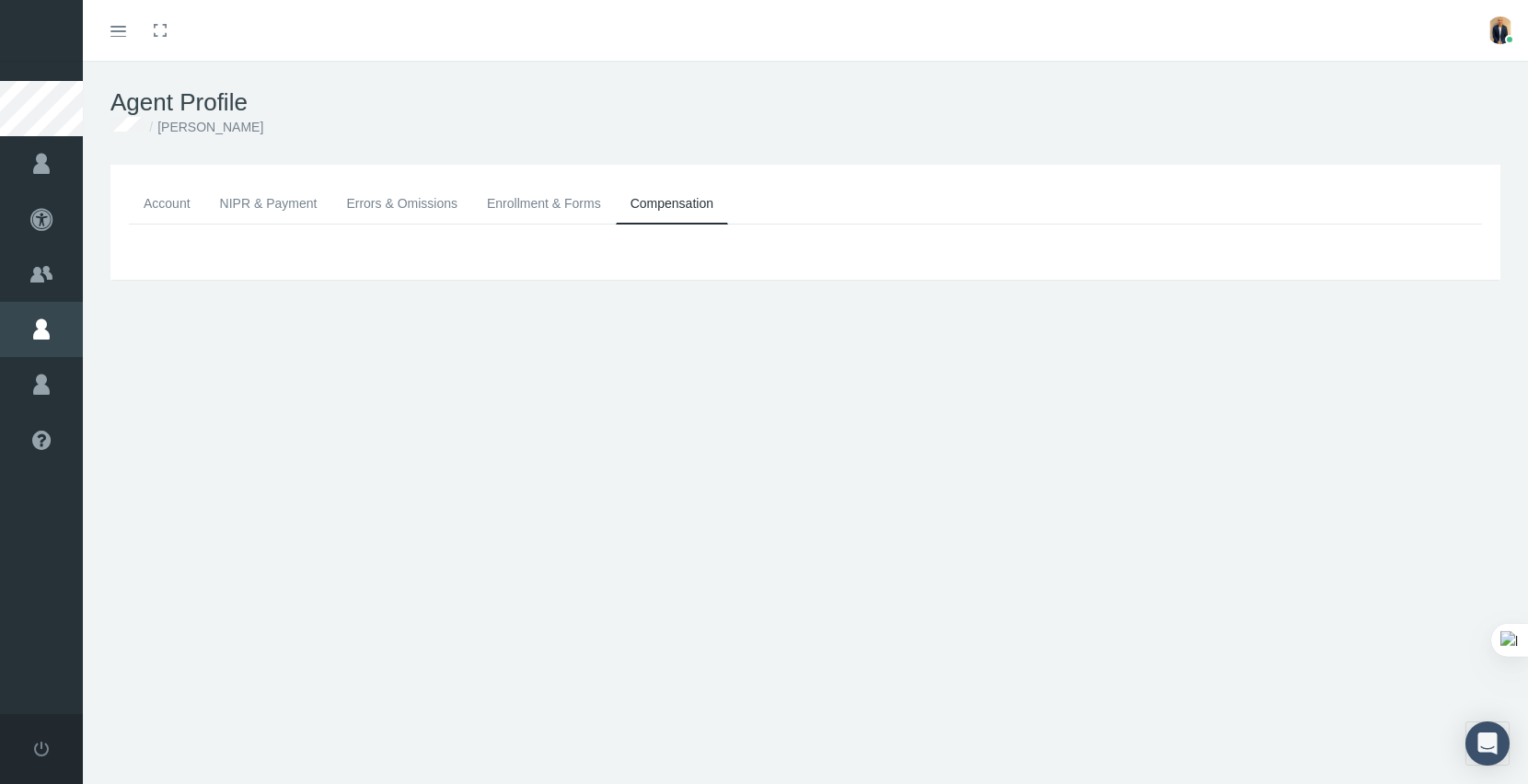
click at [240, 211] on link "NIPR & Payment" at bounding box center [268, 203] width 127 height 40
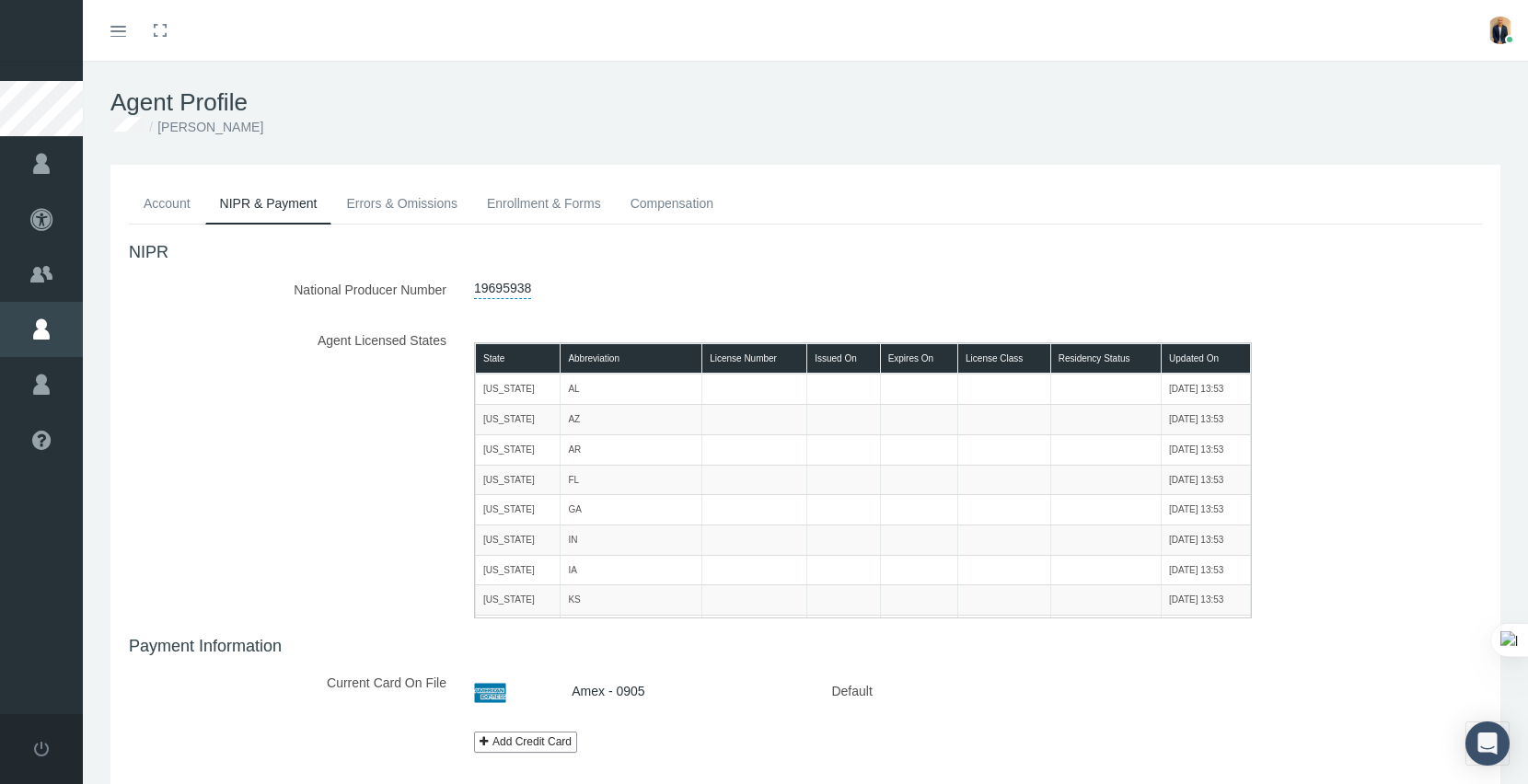
click at [172, 201] on link "Account" at bounding box center [166, 203] width 76 height 40
